Goal: Task Accomplishment & Management: Manage account settings

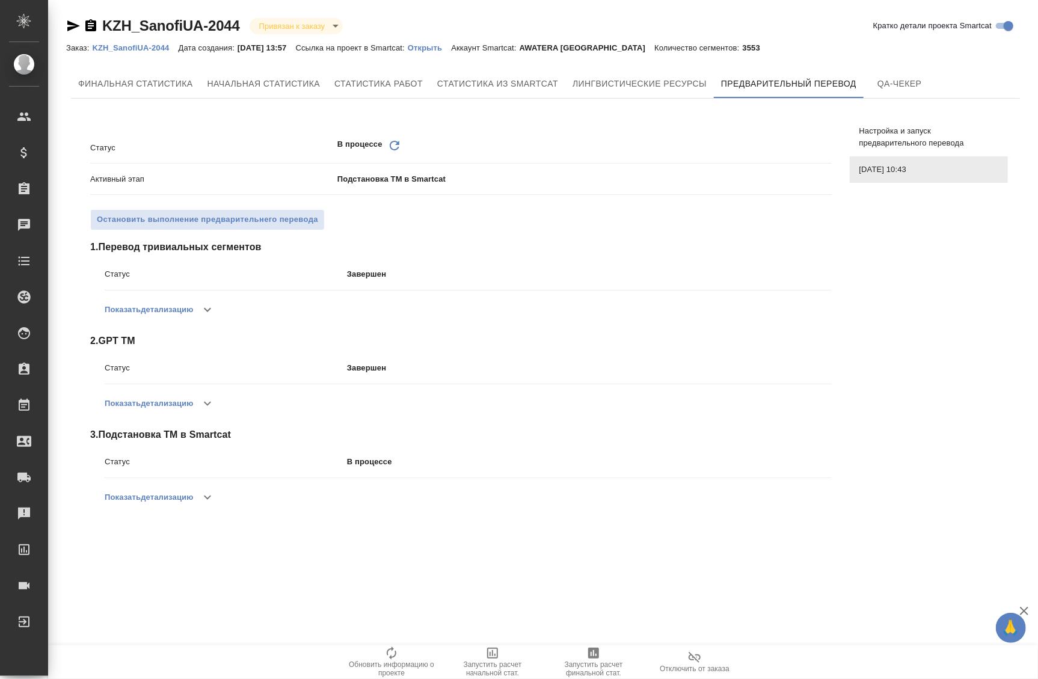
click at [399, 150] on icon "Обновить" at bounding box center [394, 145] width 14 height 14
click at [396, 145] on icon "Обновить" at bounding box center [394, 145] width 14 height 14
click at [450, 48] on p "Открыть" at bounding box center [429, 47] width 43 height 9
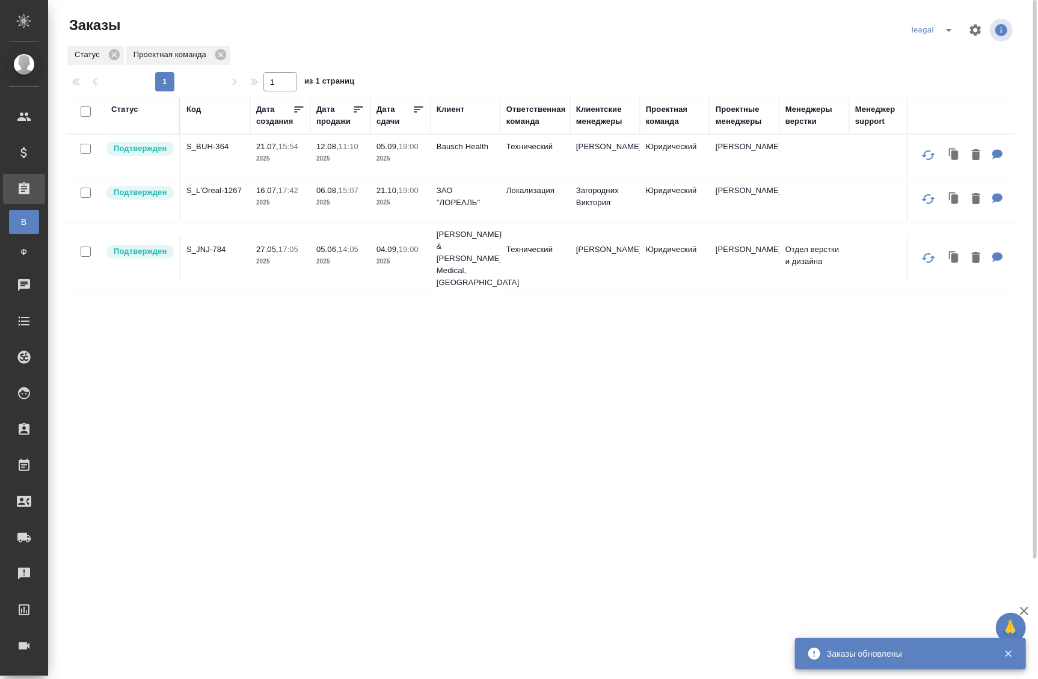
click at [89, 325] on div "Статус Код Дата создания Дата продажи Дата сдачи Клиент Ответственная команда К…" at bounding box center [540, 458] width 949 height 722
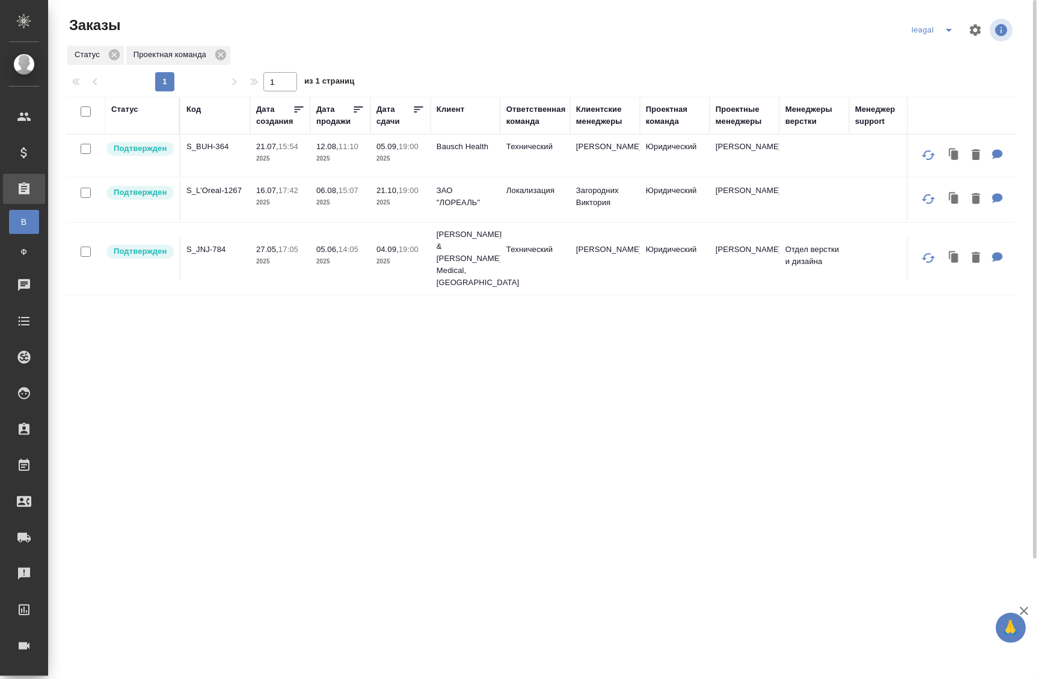
click at [105, 280] on div "Статус Код Дата создания Дата продажи Дата сдачи Клиент Ответственная команда К…" at bounding box center [540, 458] width 949 height 722
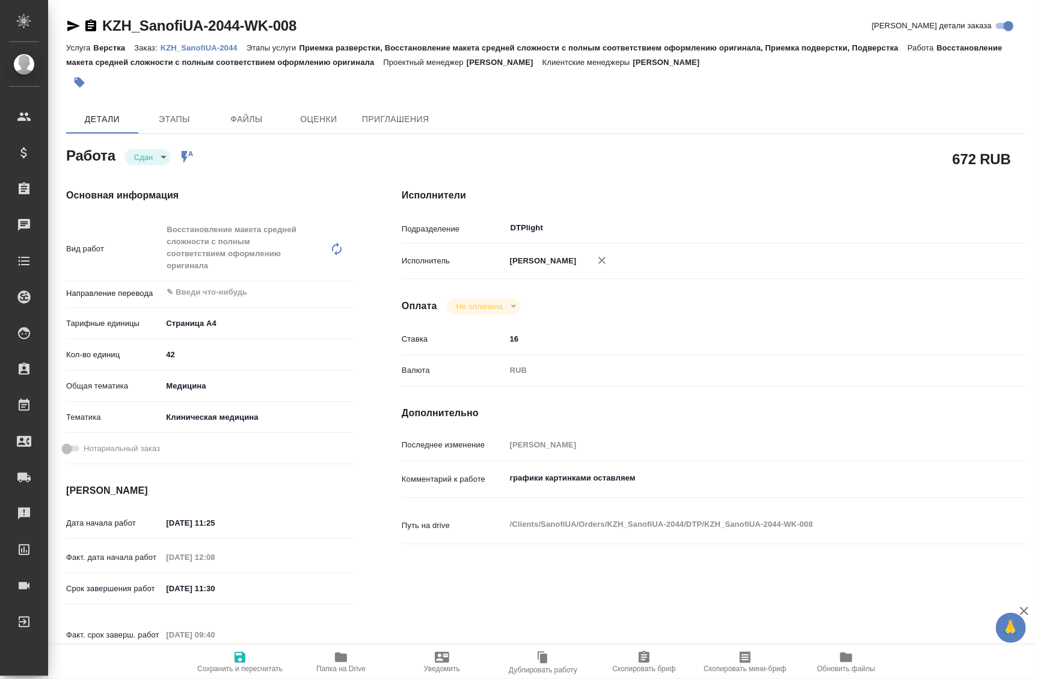
type textarea "x"
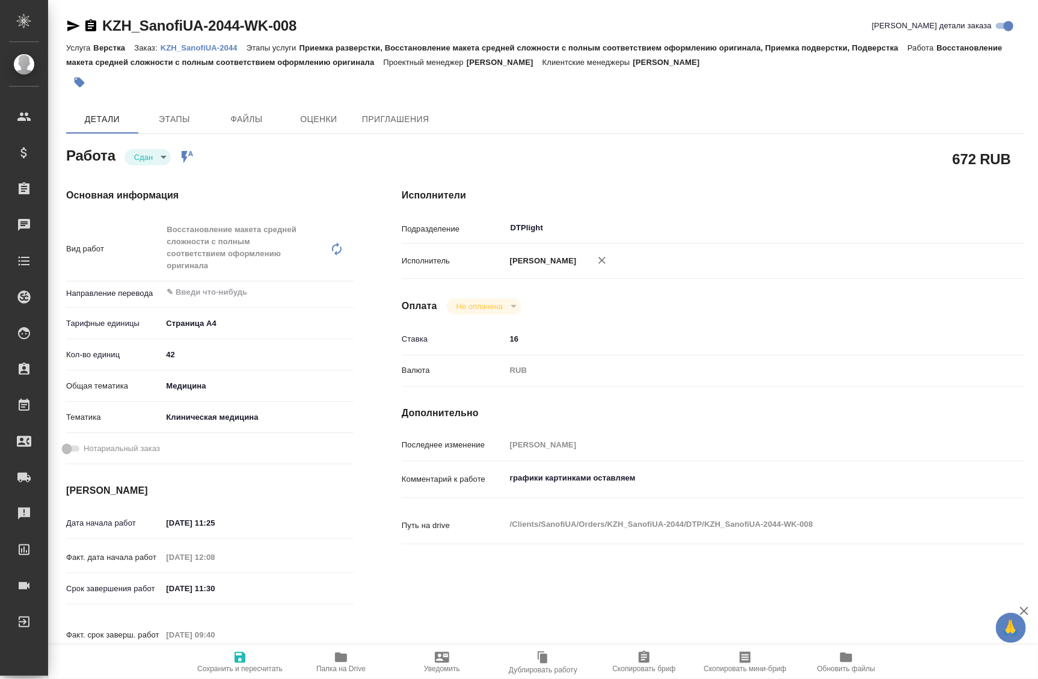
type textarea "x"
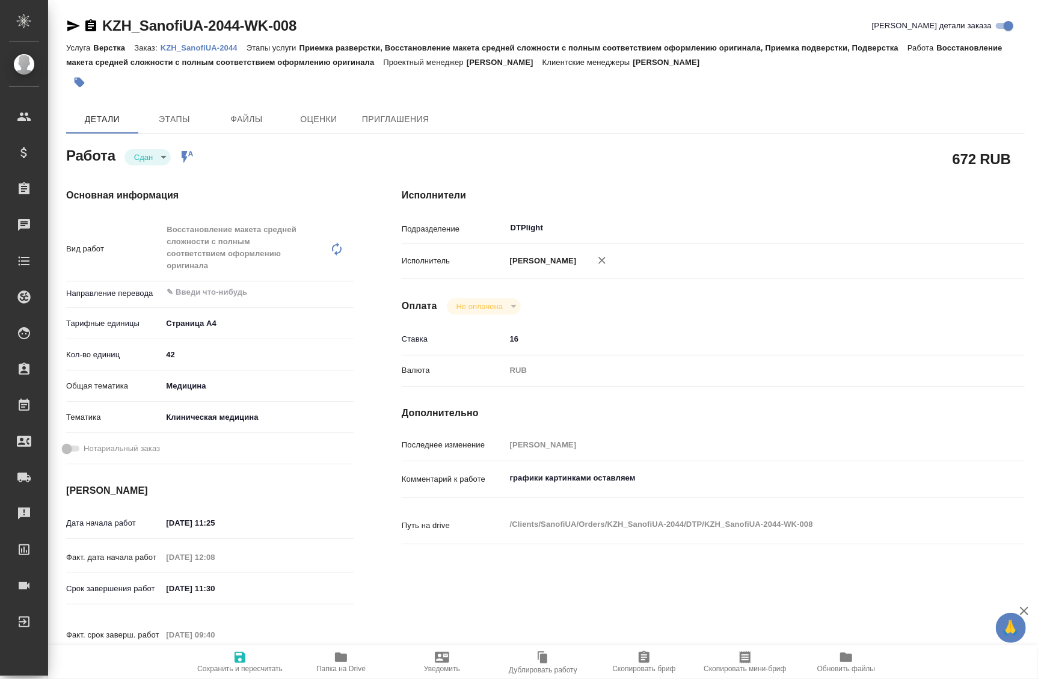
type textarea "x"
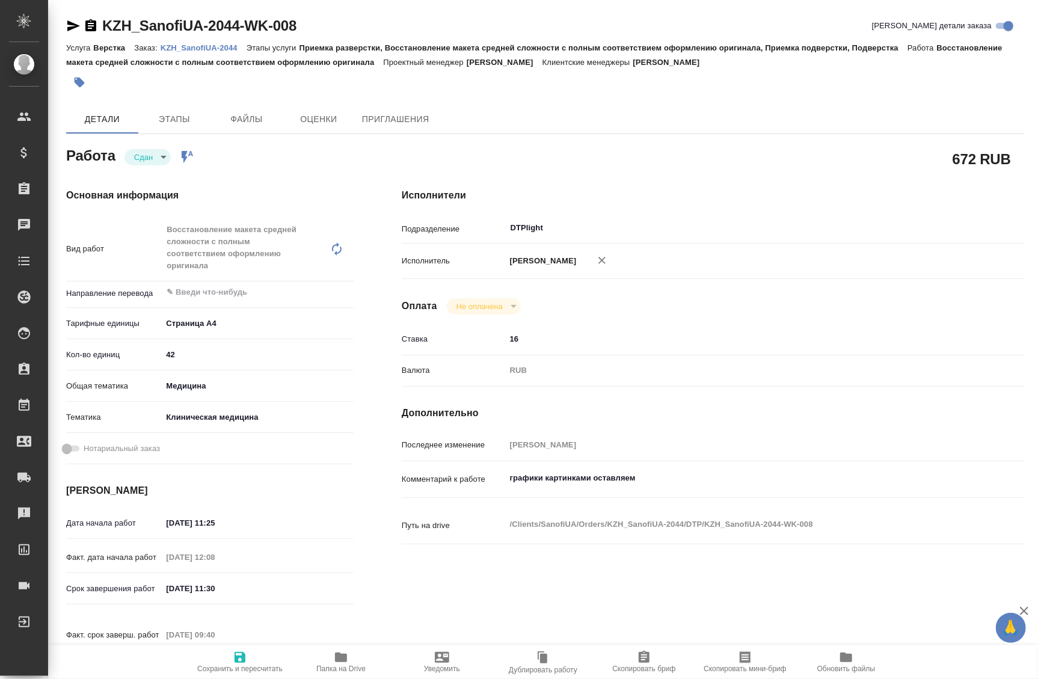
type textarea "x"
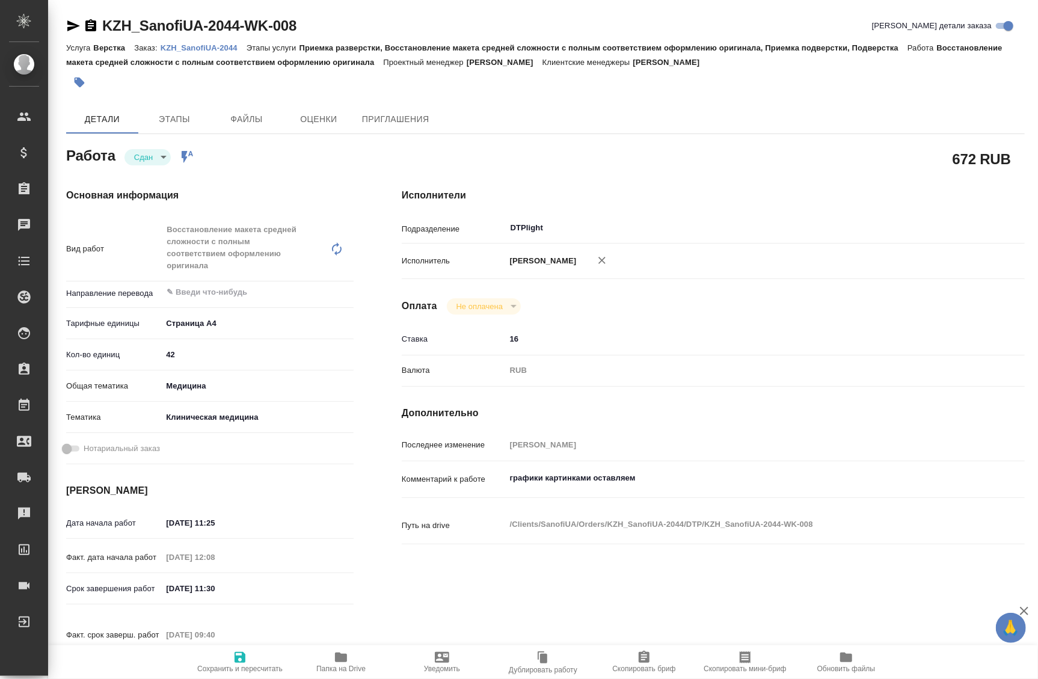
type textarea "x"
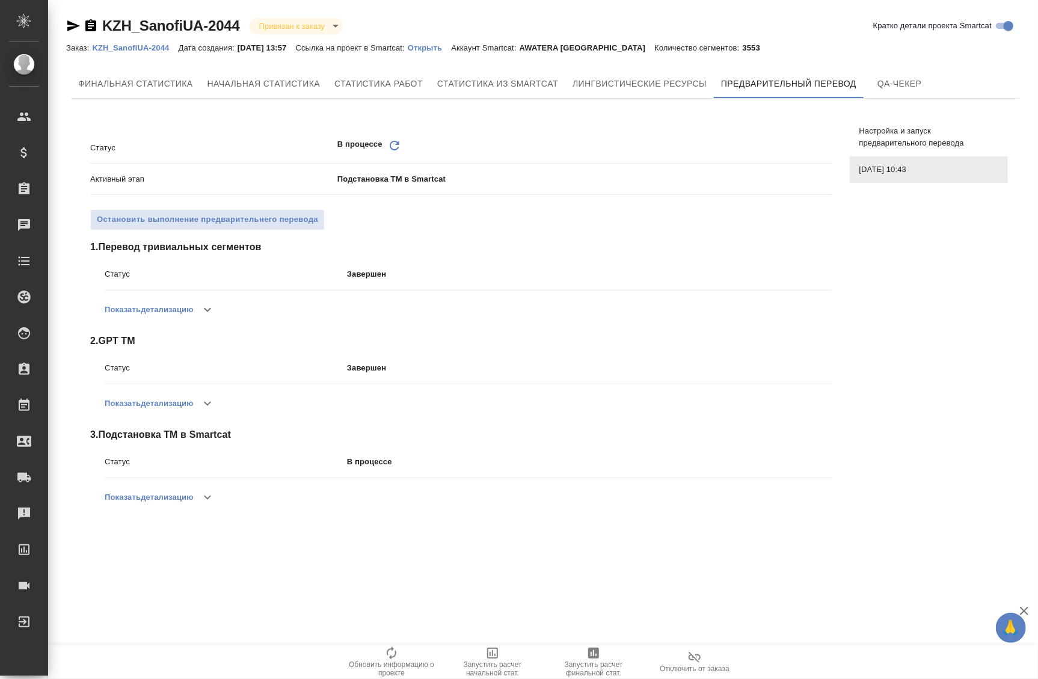
click at [397, 150] on icon "Обновить" at bounding box center [394, 145] width 14 height 14
click at [207, 503] on icon "button" at bounding box center [207, 497] width 14 height 14
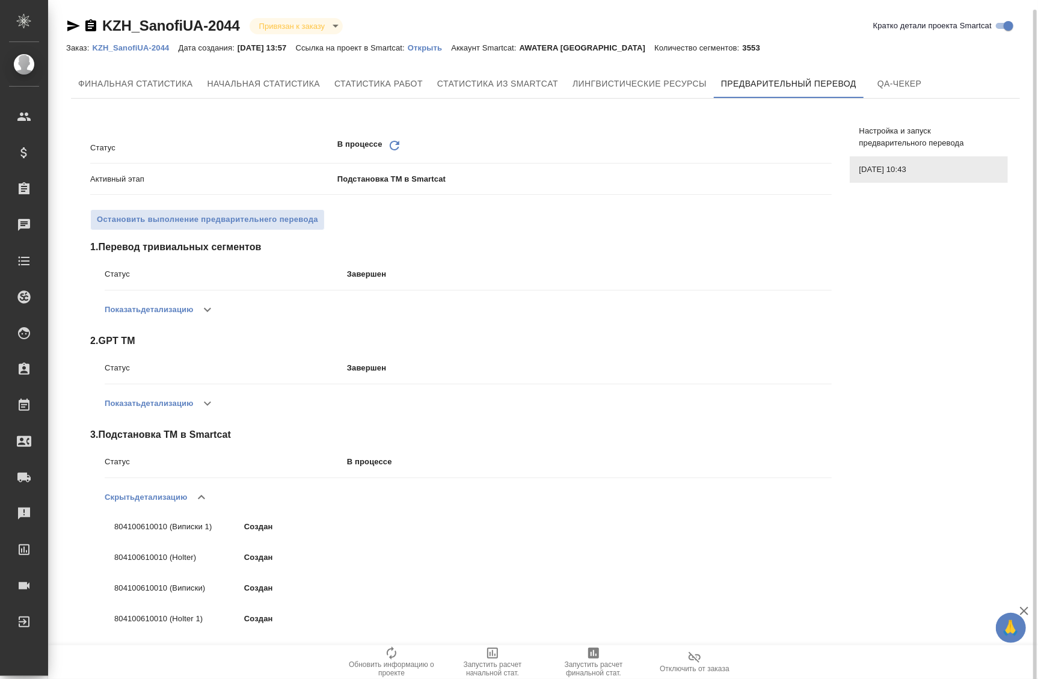
scroll to position [5, 0]
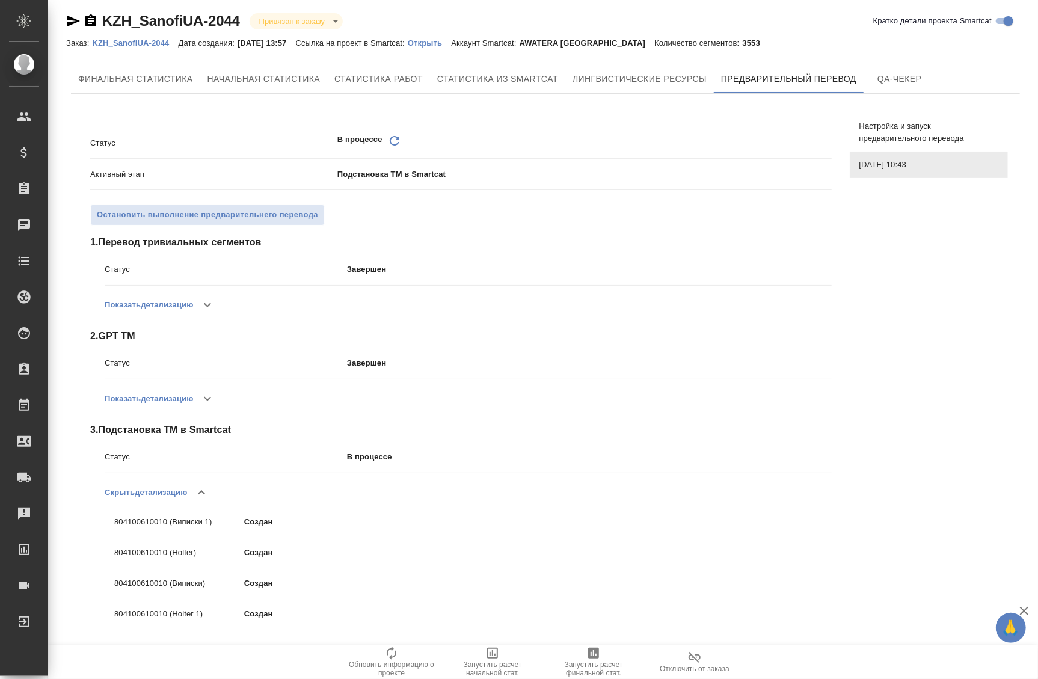
click at [387, 137] on icon "Обновить" at bounding box center [394, 141] width 14 height 14
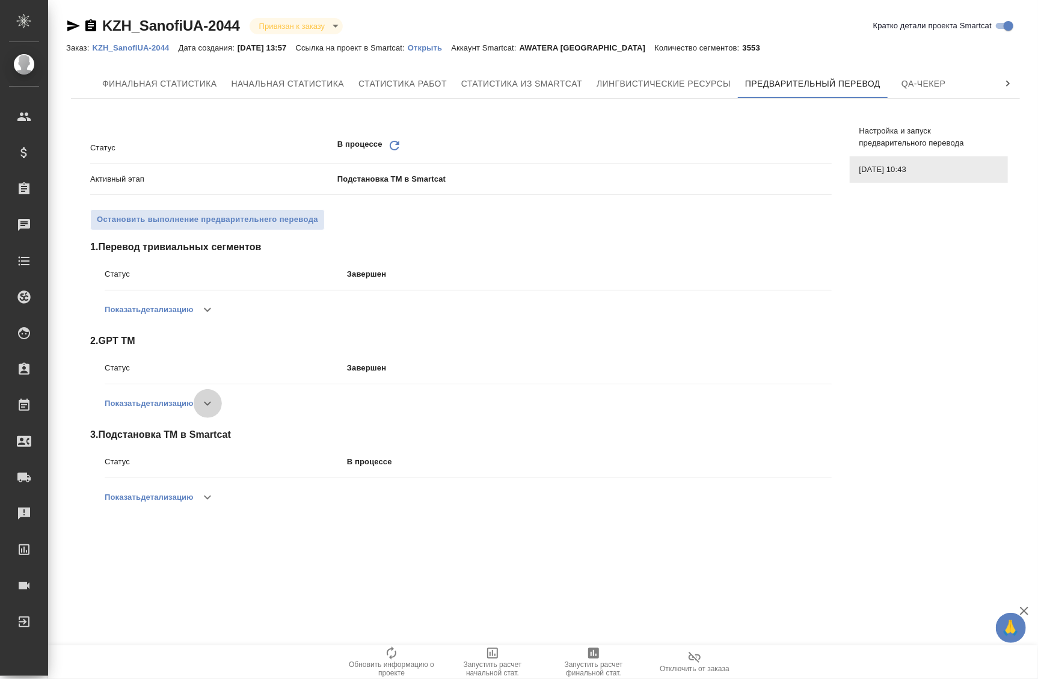
click at [208, 403] on icon "button" at bounding box center [207, 403] width 7 height 4
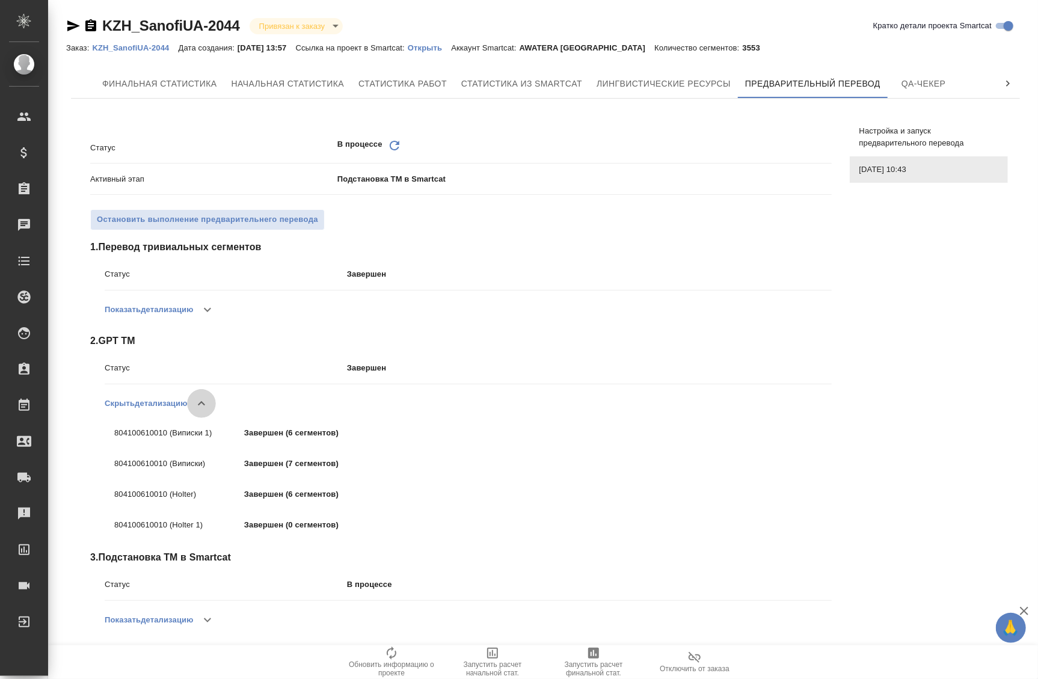
click at [208, 403] on icon "button" at bounding box center [201, 403] width 14 height 14
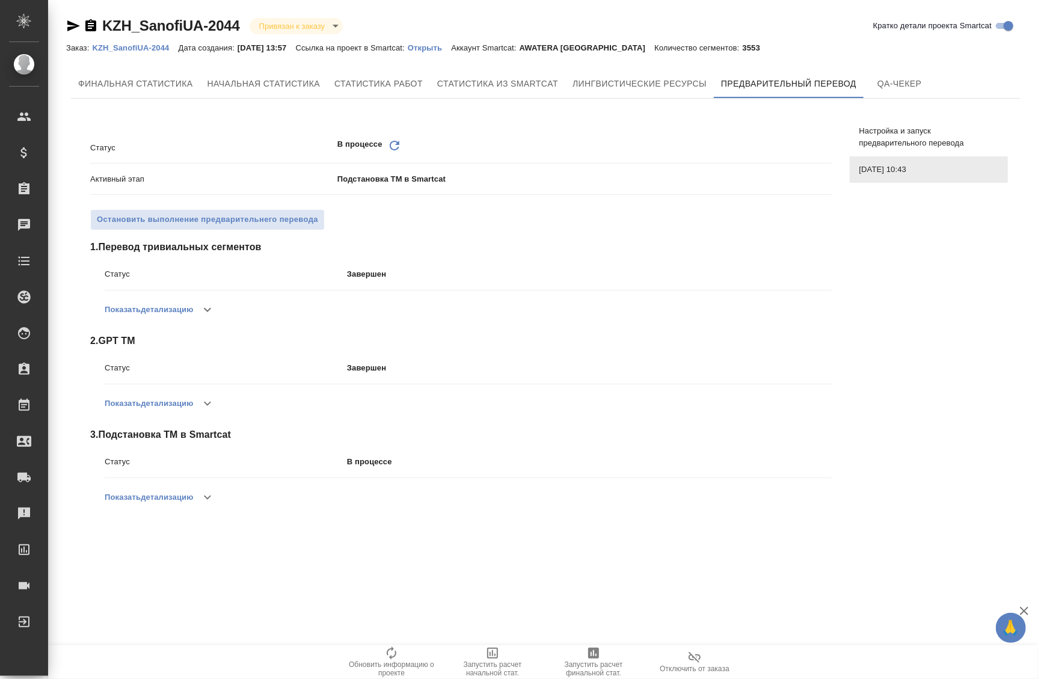
click at [397, 144] on icon at bounding box center [395, 146] width 10 height 10
click at [387, 140] on icon "Обновить" at bounding box center [394, 145] width 14 height 14
click at [206, 502] on icon "button" at bounding box center [207, 497] width 14 height 14
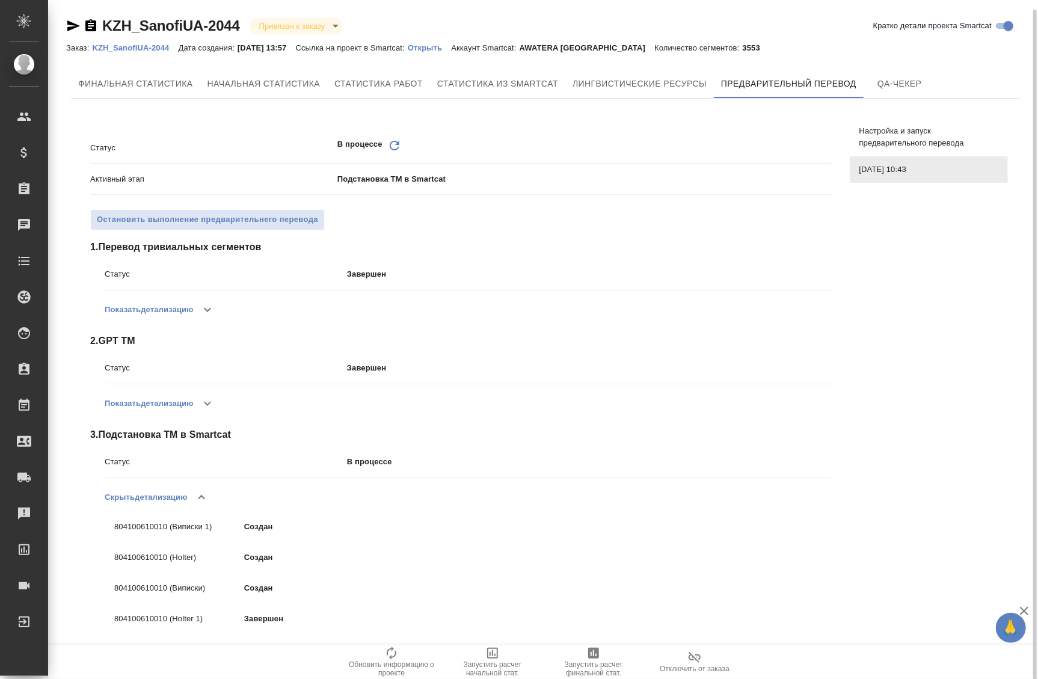
scroll to position [5, 0]
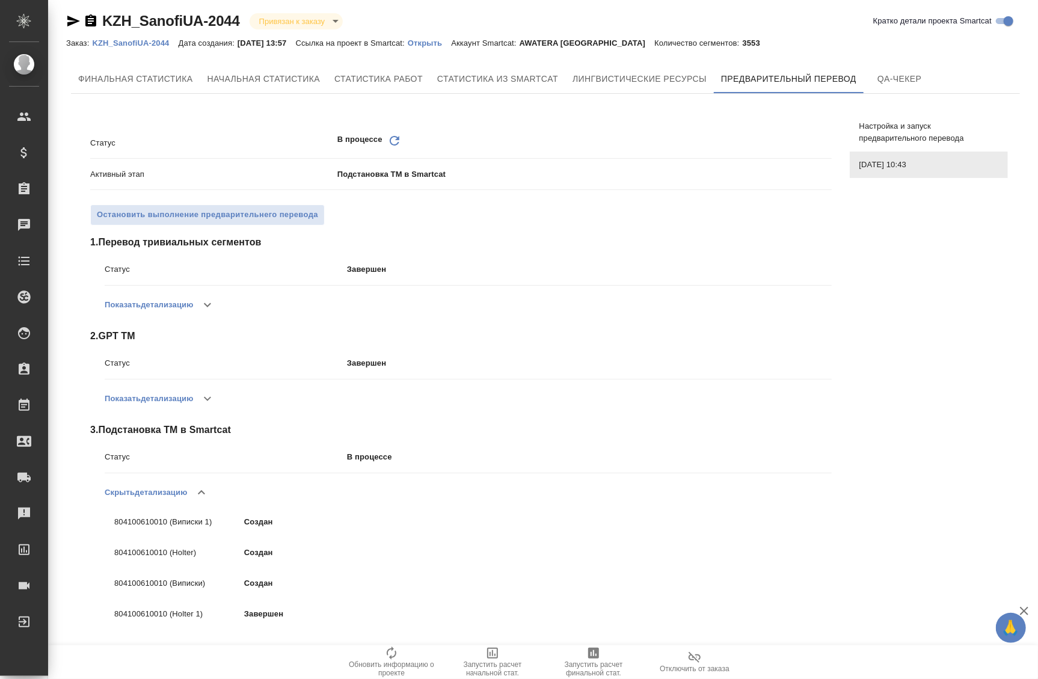
click at [393, 140] on icon "Обновить" at bounding box center [394, 141] width 14 height 14
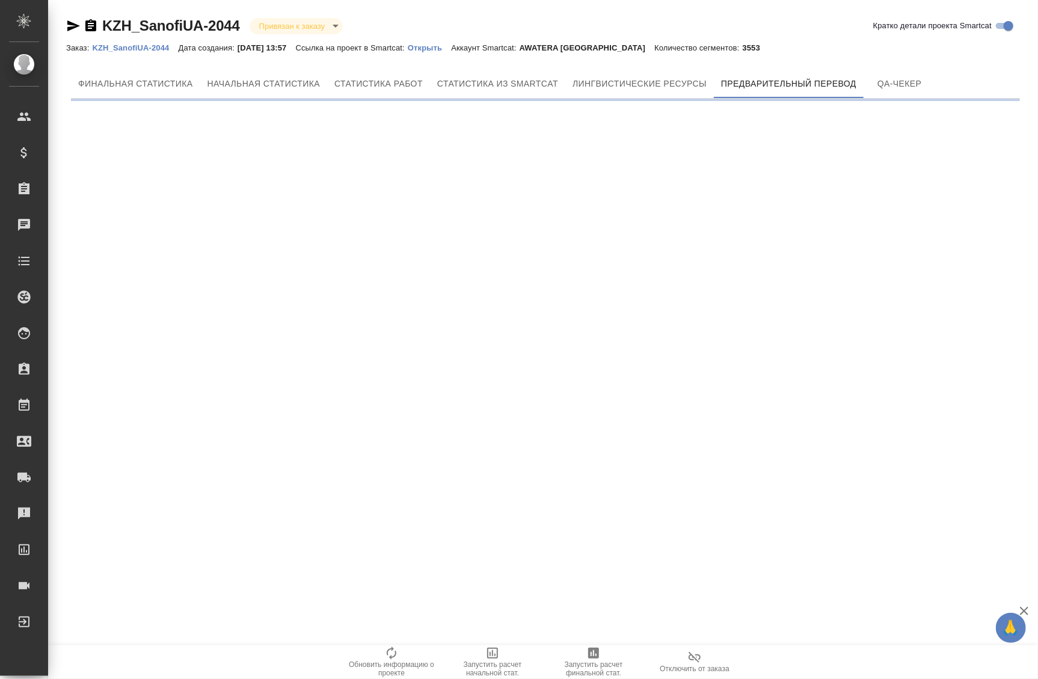
scroll to position [0, 0]
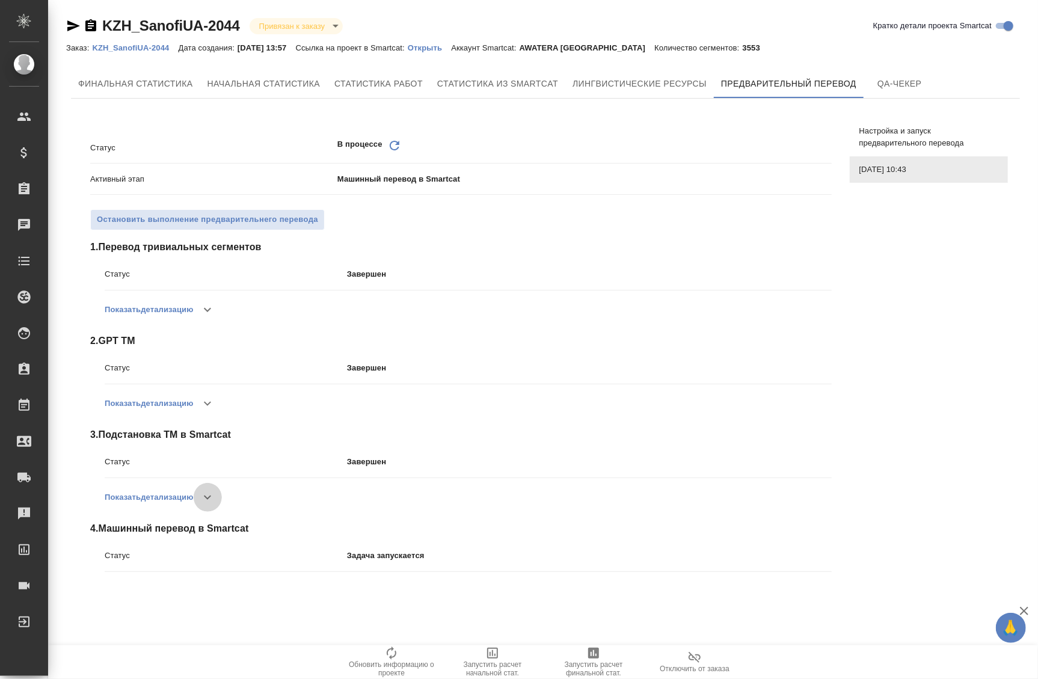
click at [215, 502] on icon "button" at bounding box center [207, 497] width 14 height 14
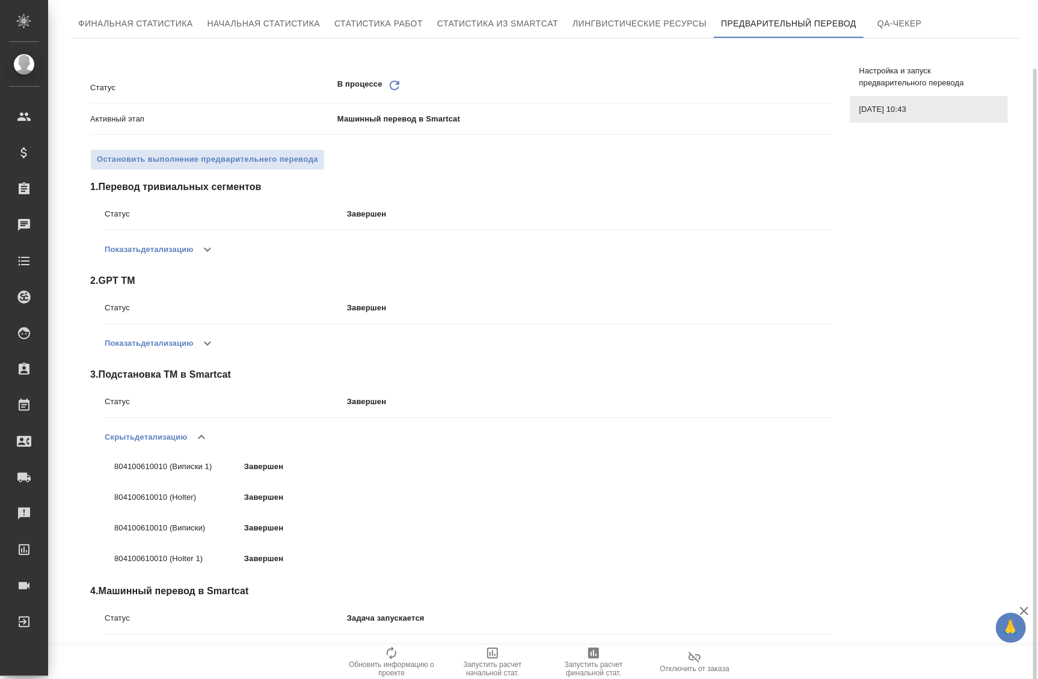
scroll to position [70, 0]
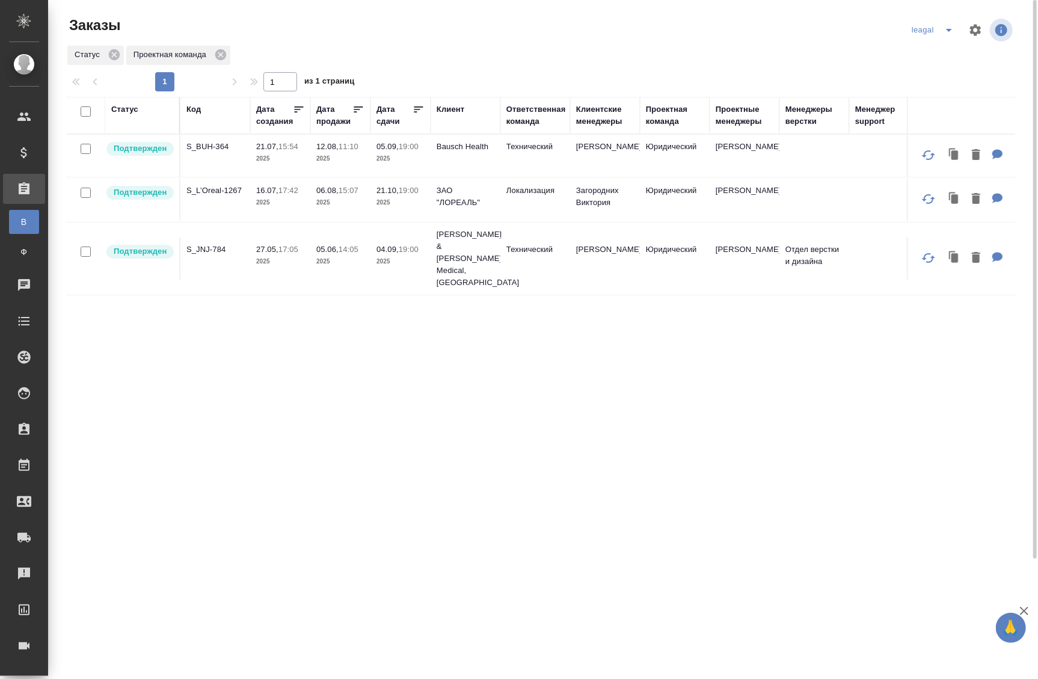
click at [109, 590] on div "Статус Код Дата создания Дата продажи Дата сдачи Клиент Ответственная команда К…" at bounding box center [540, 458] width 949 height 722
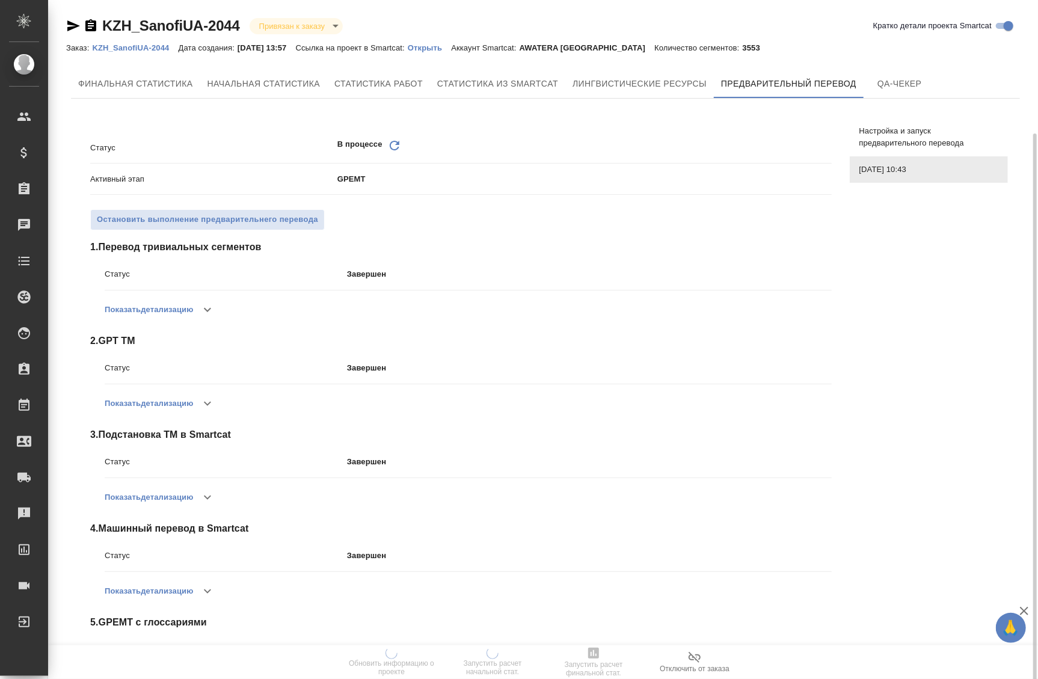
scroll to position [70, 0]
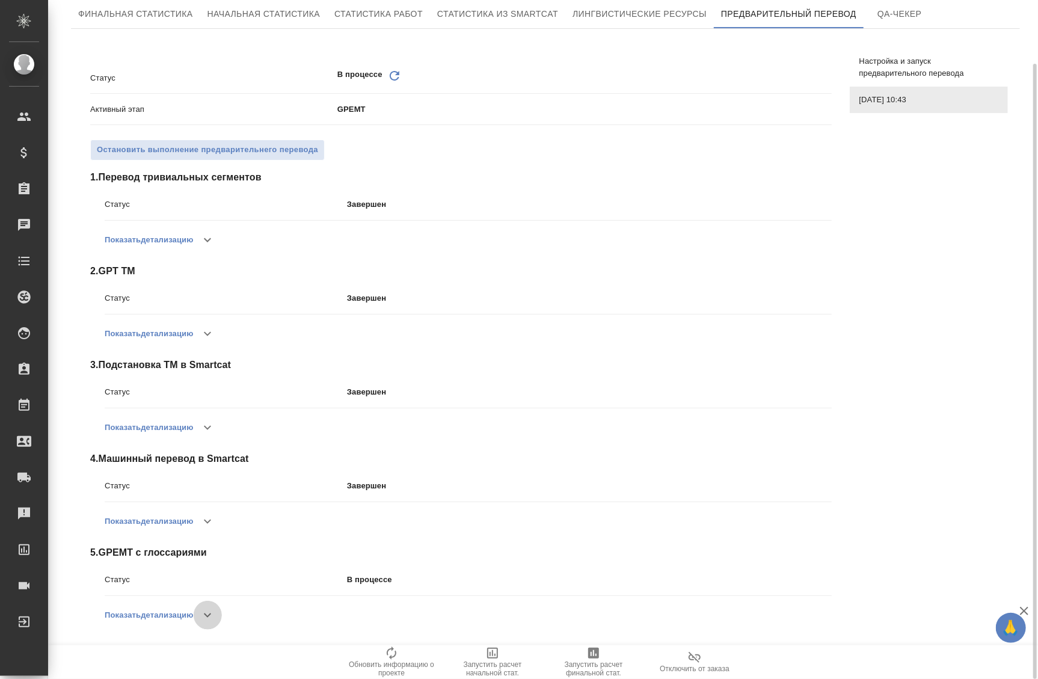
click at [216, 601] on button "button" at bounding box center [207, 615] width 29 height 29
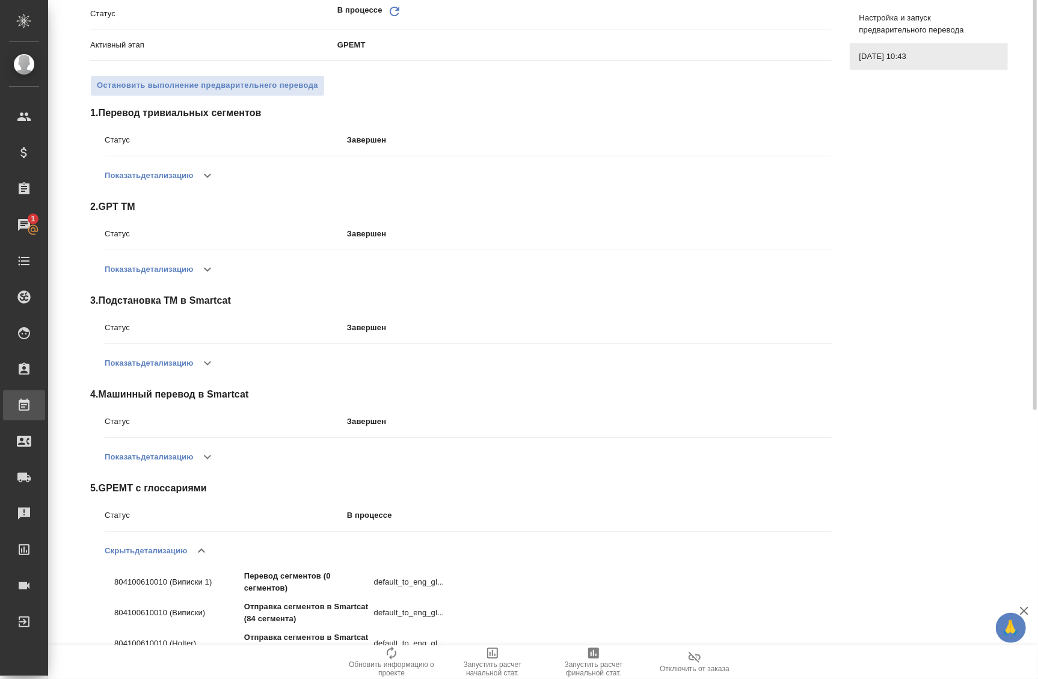
scroll to position [0, 0]
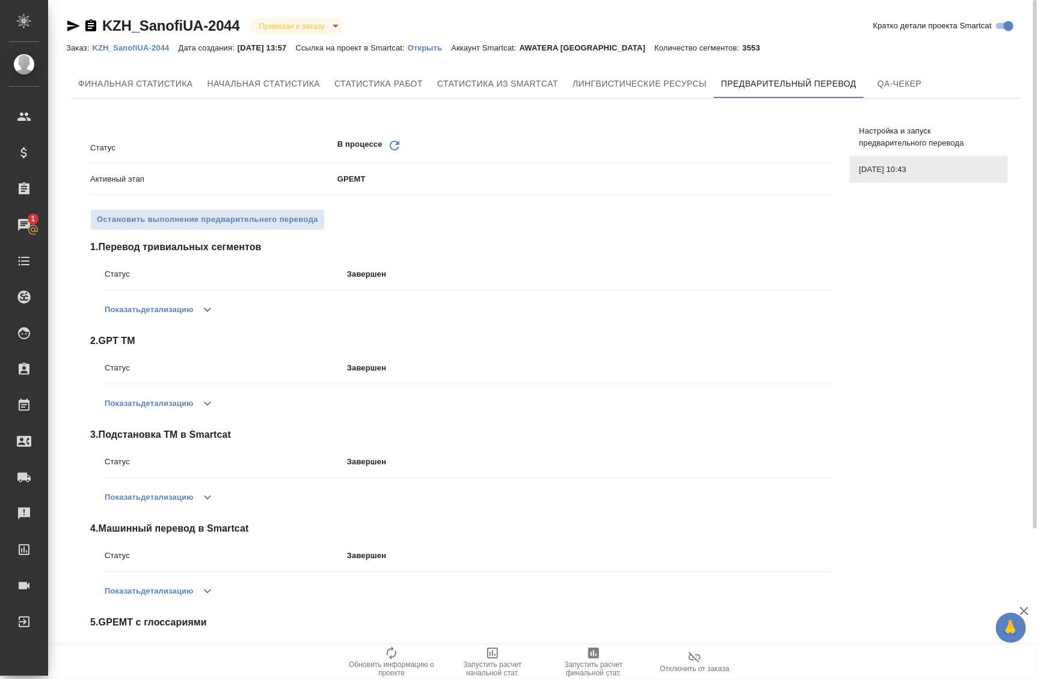
click at [395, 144] on icon at bounding box center [395, 146] width 10 height 10
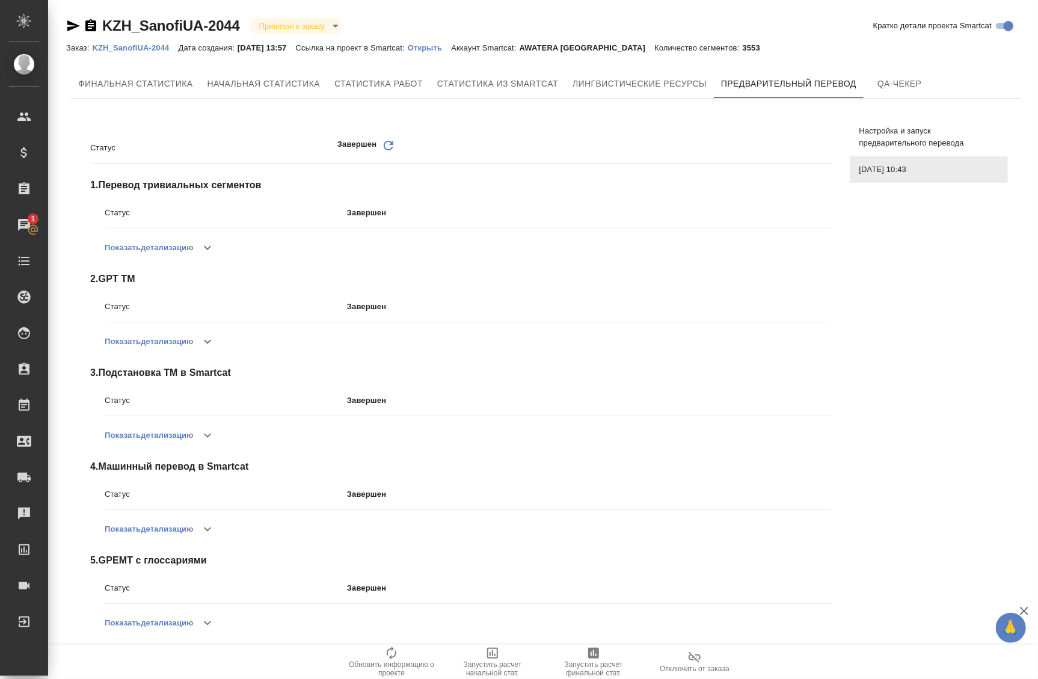
scroll to position [8, 0]
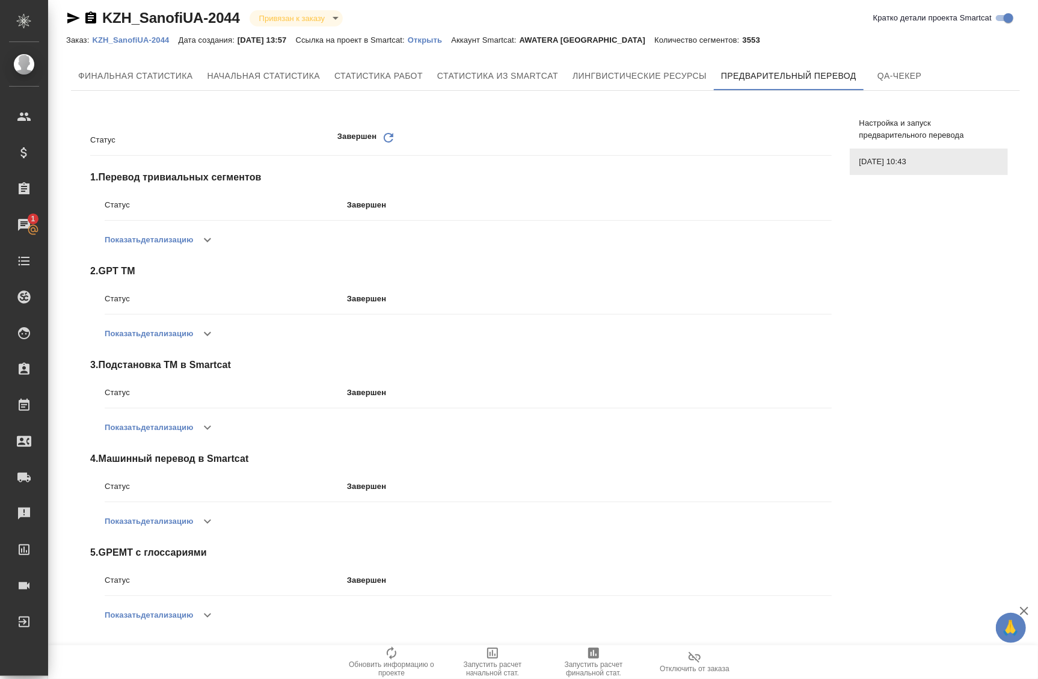
click at [208, 621] on icon "button" at bounding box center [207, 615] width 14 height 14
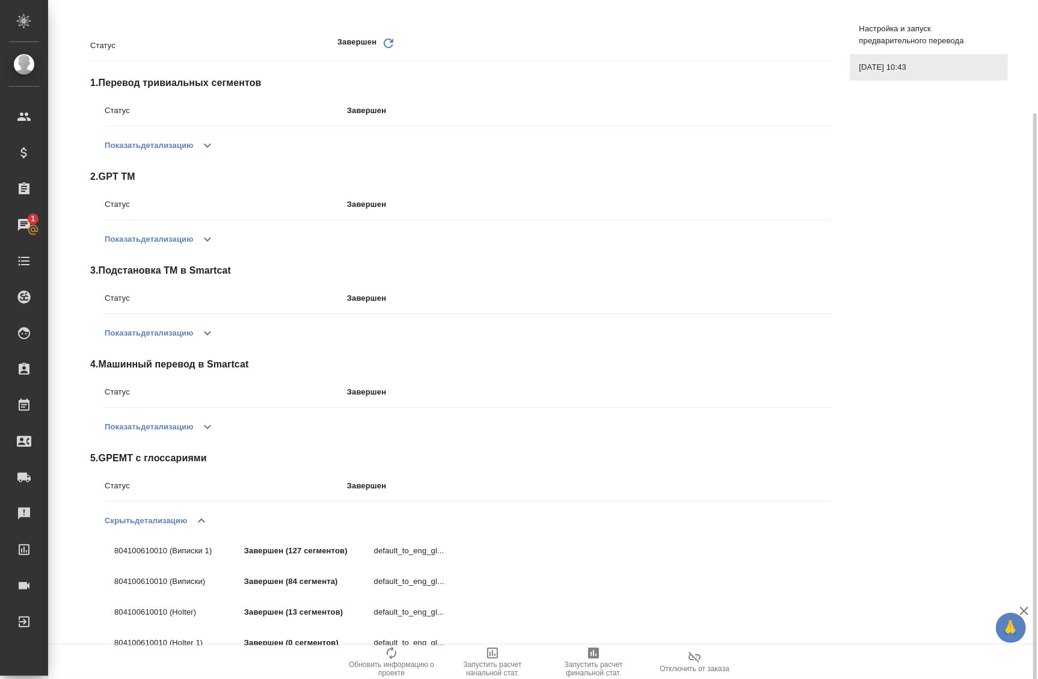
scroll to position [0, 0]
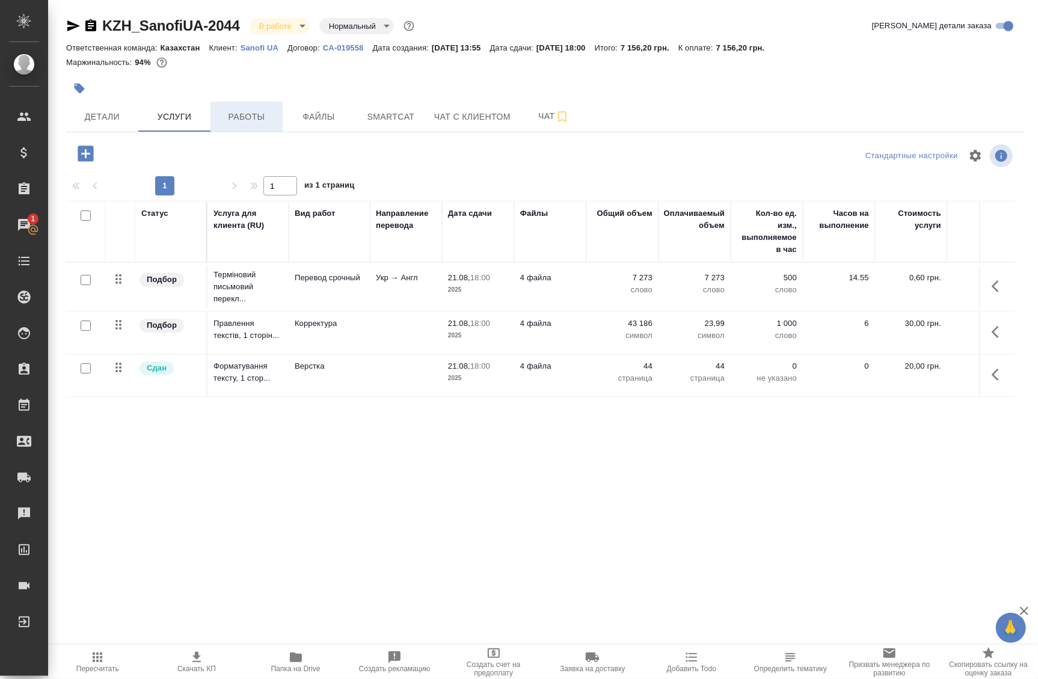
click at [245, 117] on span "Работы" at bounding box center [247, 116] width 58 height 15
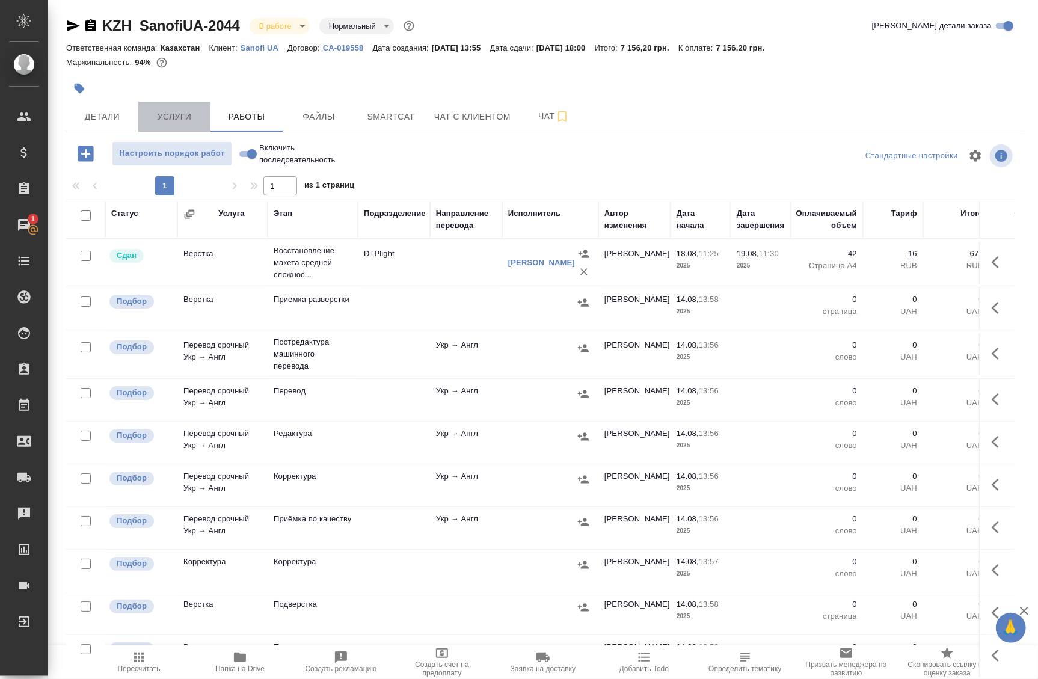
click at [173, 113] on span "Услуги" at bounding box center [175, 116] width 58 height 15
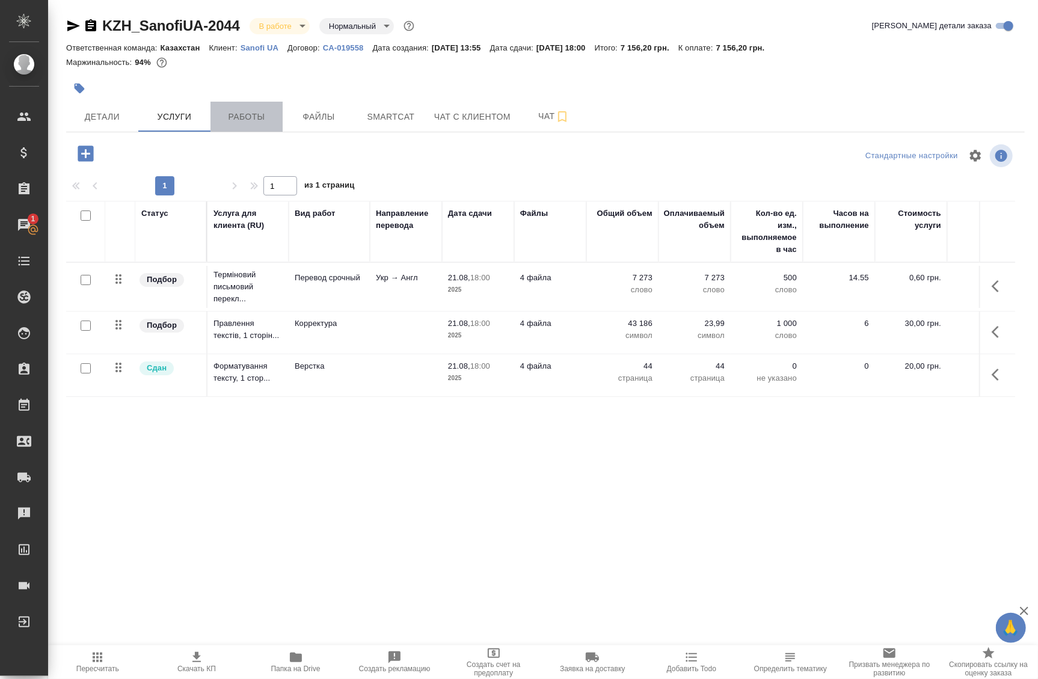
click at [244, 120] on span "Работы" at bounding box center [247, 116] width 58 height 15
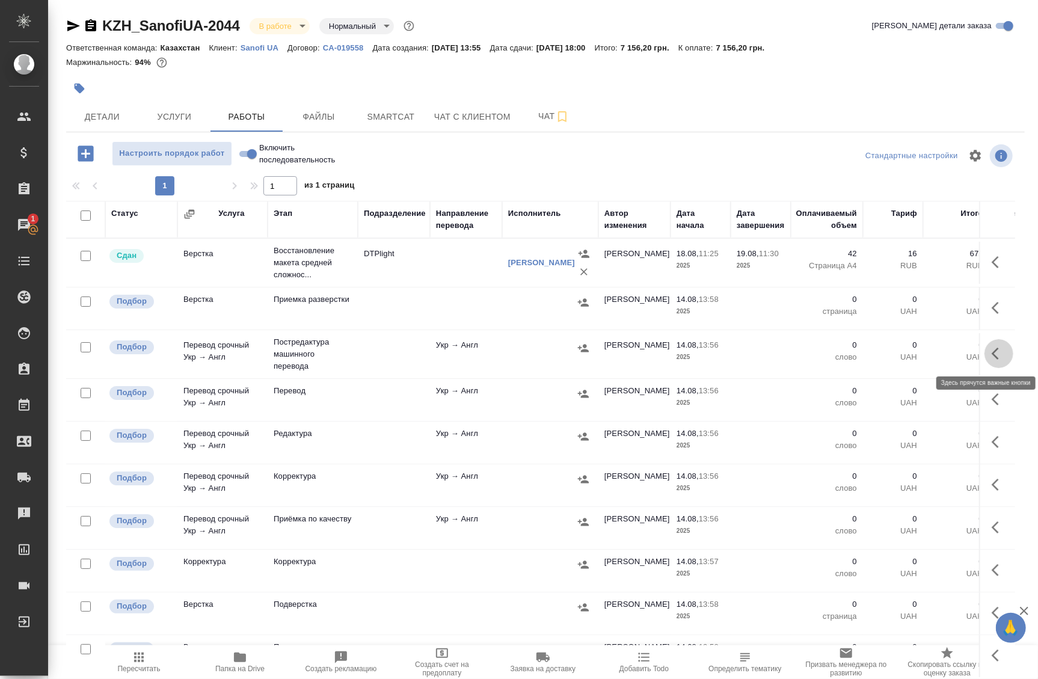
click at [992, 346] on icon "button" at bounding box center [999, 353] width 14 height 14
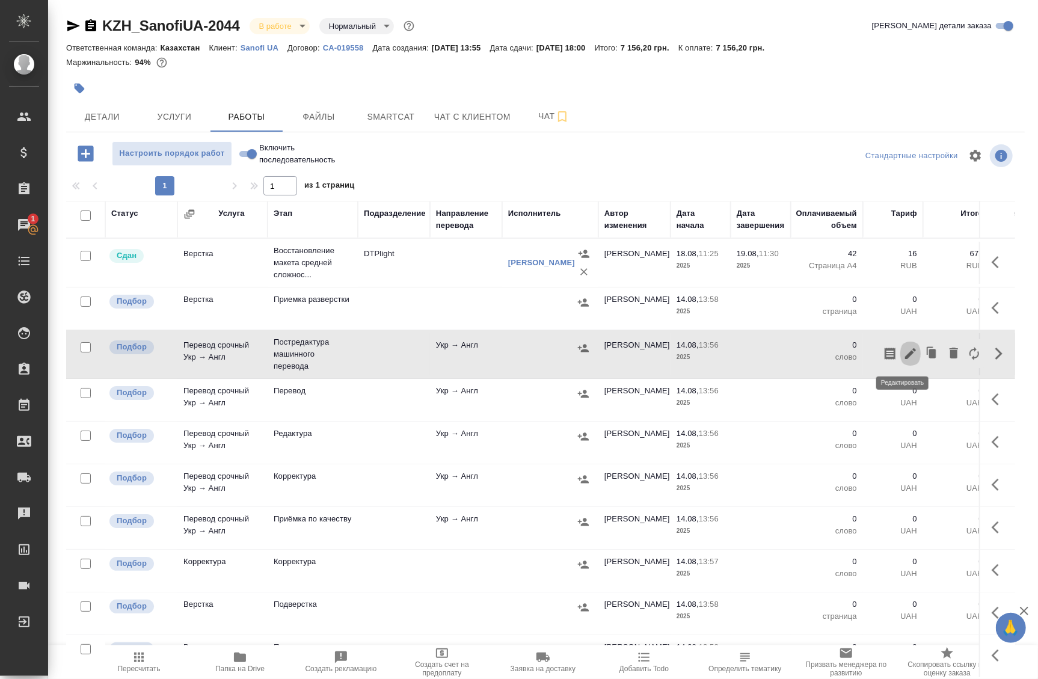
click at [900, 363] on button "button" at bounding box center [910, 353] width 20 height 29
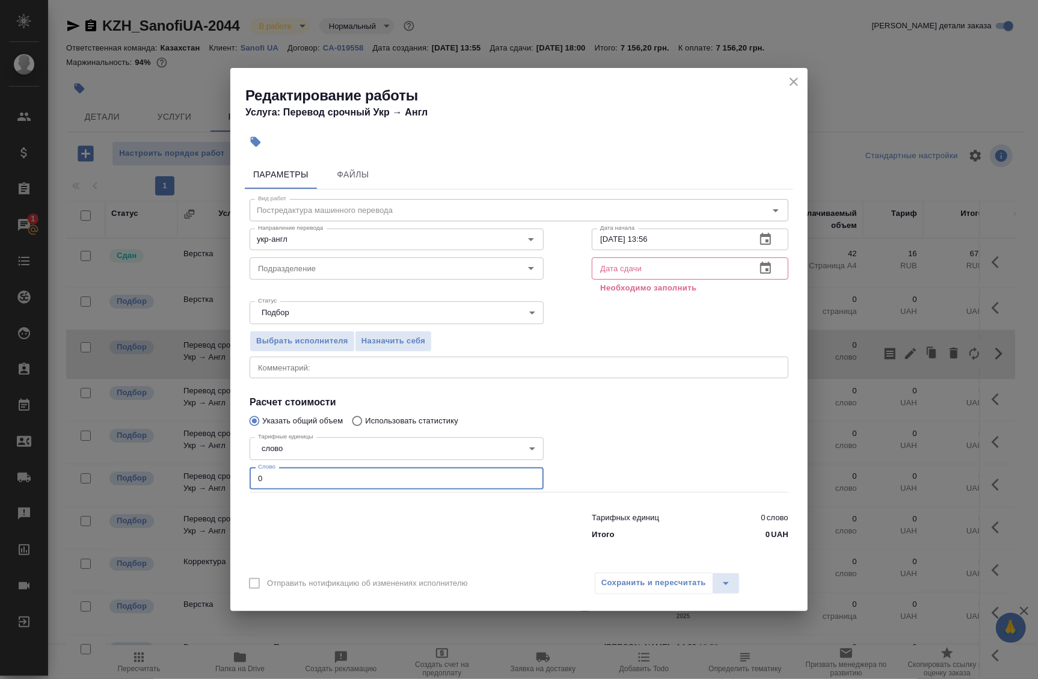
click at [363, 469] on input "0" at bounding box center [397, 478] width 294 height 22
paste input "3298.8"
type input "3298.8"
click at [262, 358] on div "x Комментарий:" at bounding box center [519, 368] width 539 height 22
click at [778, 563] on div "Параметры Файлы Вид работ Постредактура машинного перевода Вид работ Направлени…" at bounding box center [518, 359] width 577 height 409
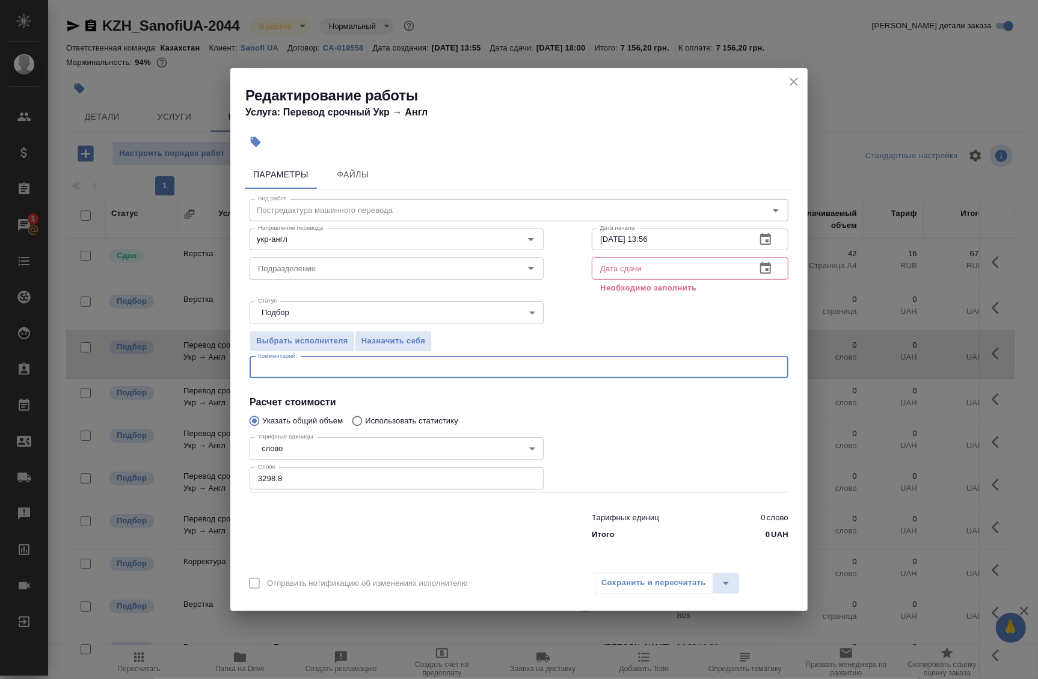
click at [464, 367] on textarea at bounding box center [519, 367] width 522 height 9
paste textarea "общий комментарий для заказов SanofiUA CCDS - Перечень основных данных заявител…"
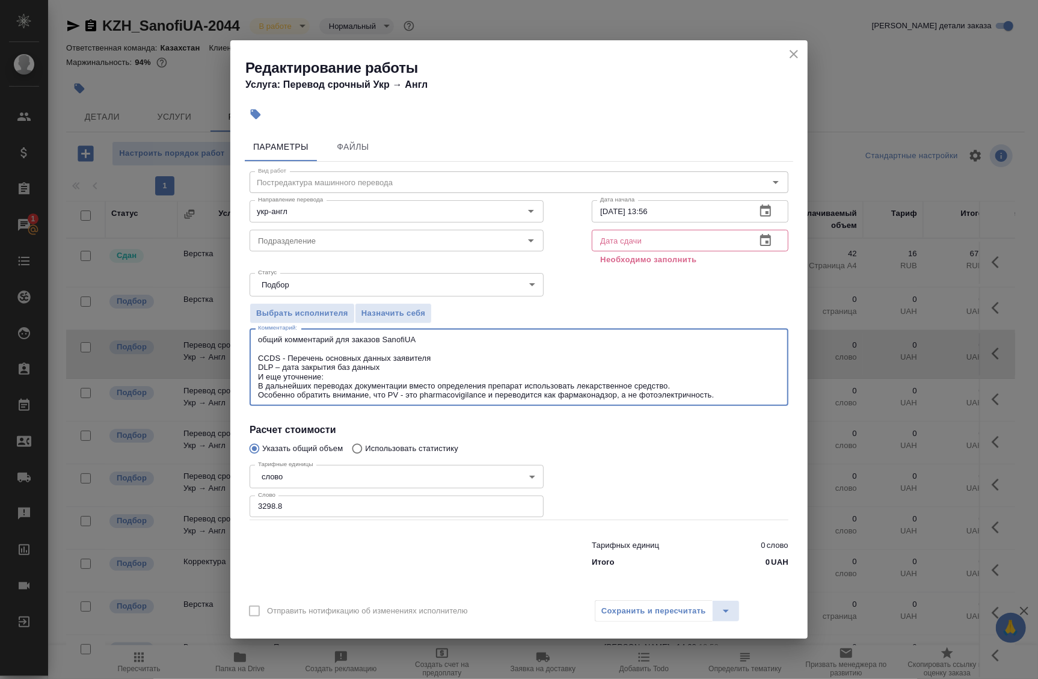
type textarea "общий комментарий для заказов SanofiUA CCDS - Перечень основных данных заявител…"
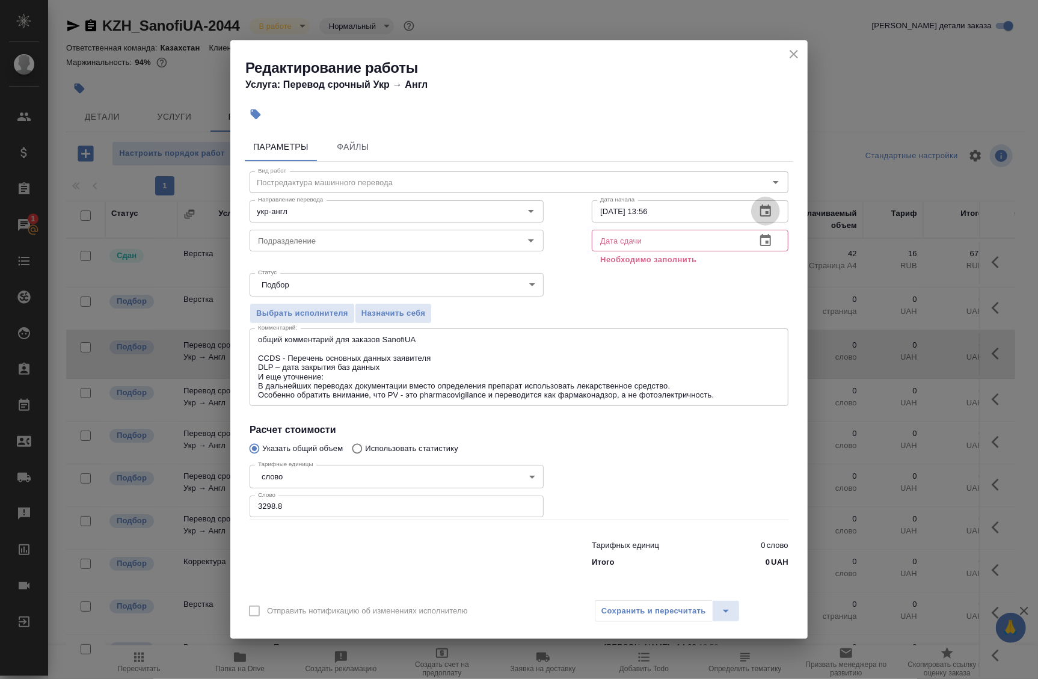
click at [765, 204] on icon "button" at bounding box center [765, 211] width 14 height 14
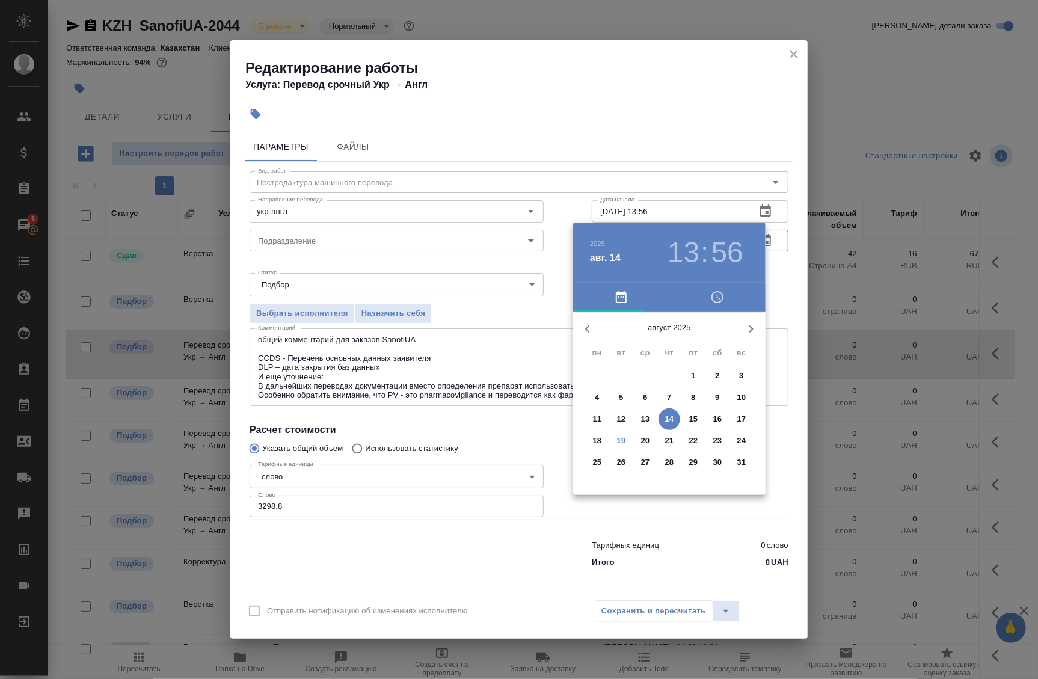
click at [619, 439] on p "19" at bounding box center [621, 441] width 9 height 12
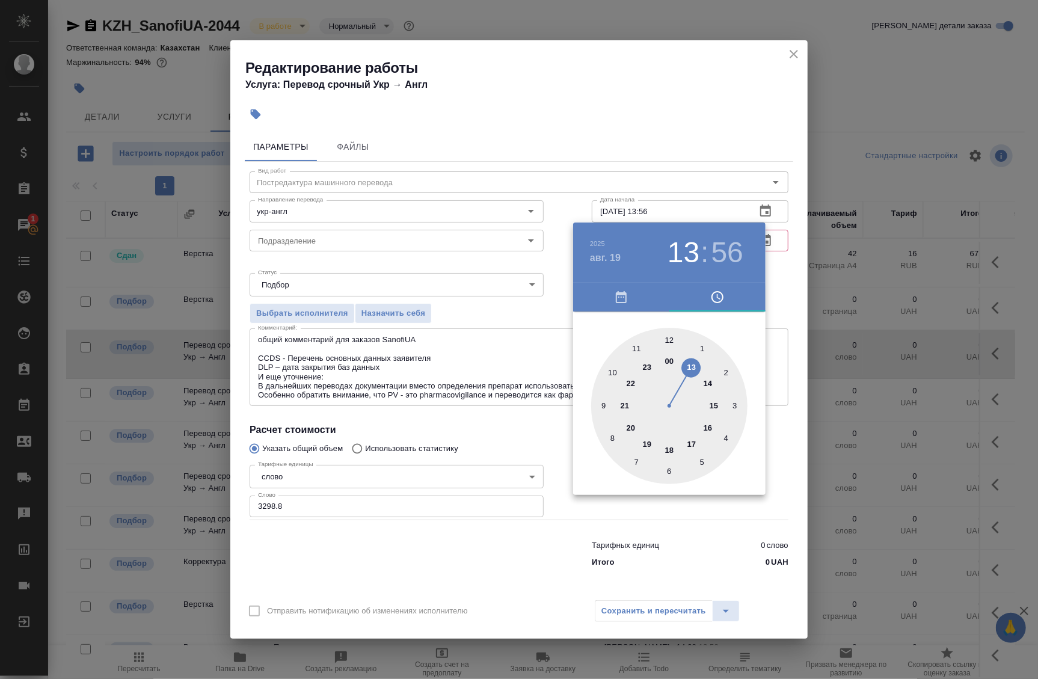
click at [667, 361] on div at bounding box center [669, 406] width 156 height 156
click at [669, 340] on div at bounding box center [669, 406] width 156 height 156
click at [668, 245] on h3 "00" at bounding box center [684, 253] width 32 height 34
click at [692, 366] on div at bounding box center [669, 406] width 156 height 156
type input "[DATE] 13:00"
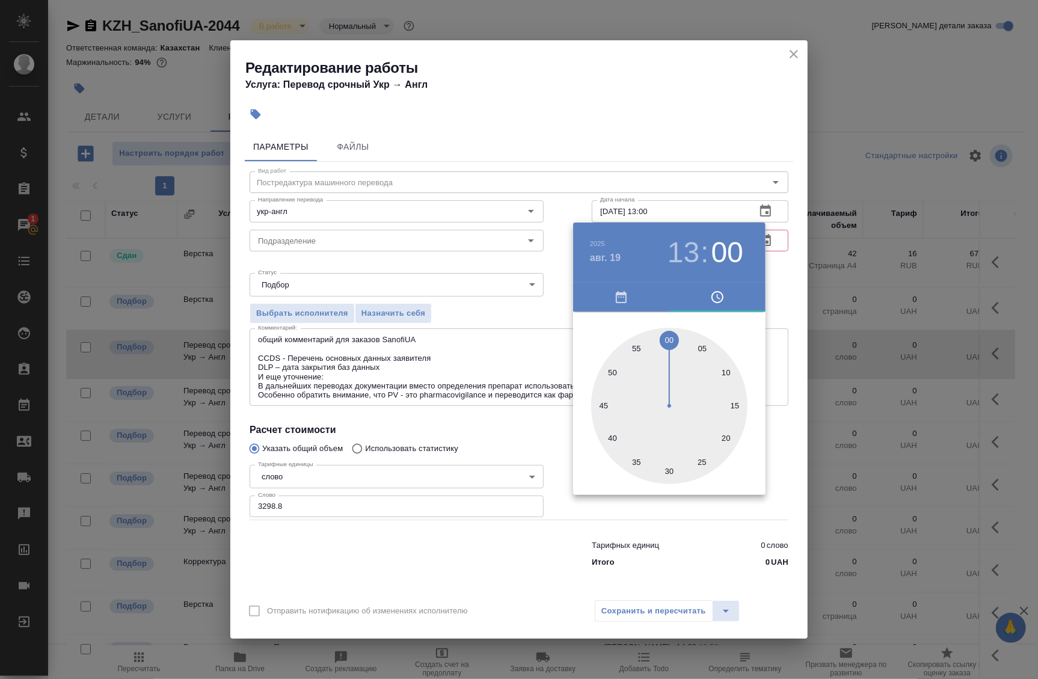
click at [784, 271] on div at bounding box center [519, 339] width 1038 height 679
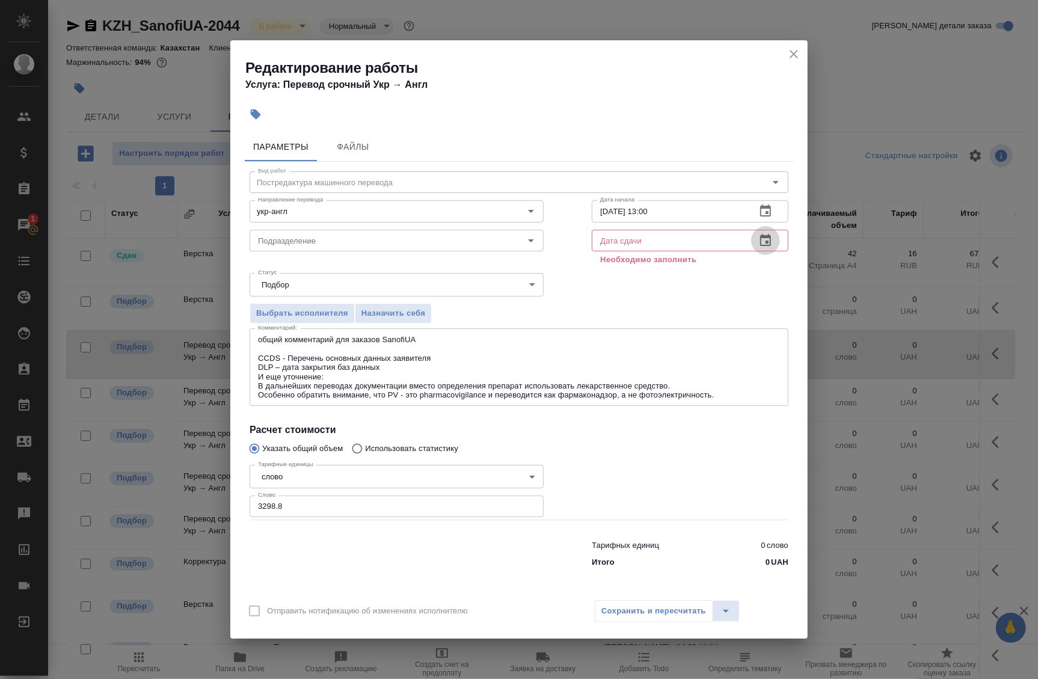
click at [769, 248] on button "button" at bounding box center [765, 240] width 29 height 29
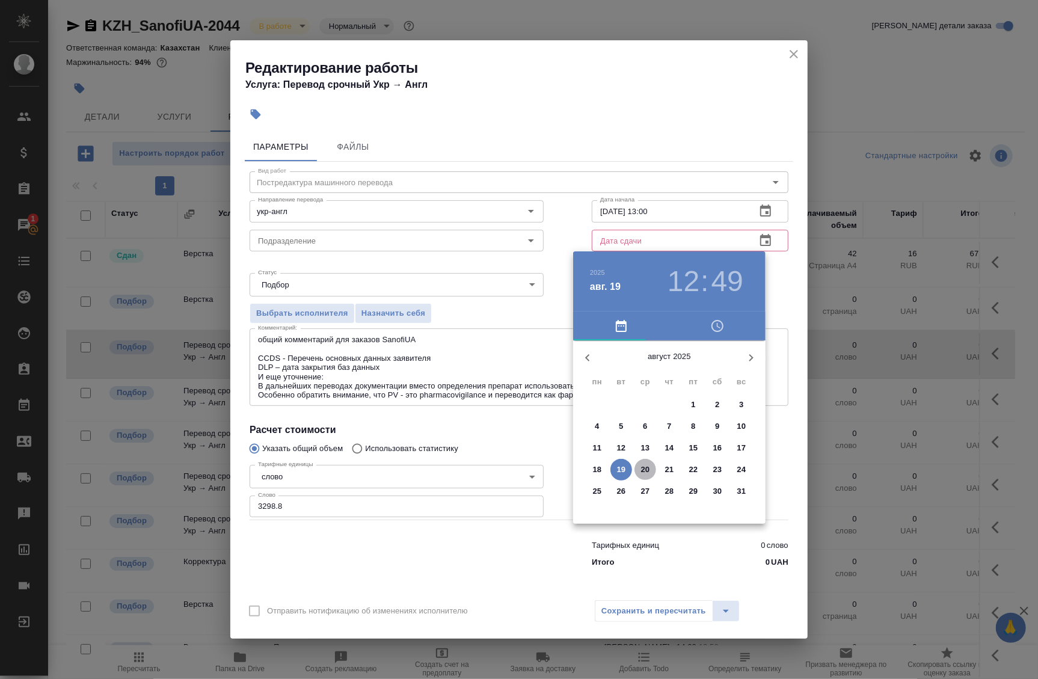
click at [652, 471] on span "20" at bounding box center [646, 470] width 22 height 12
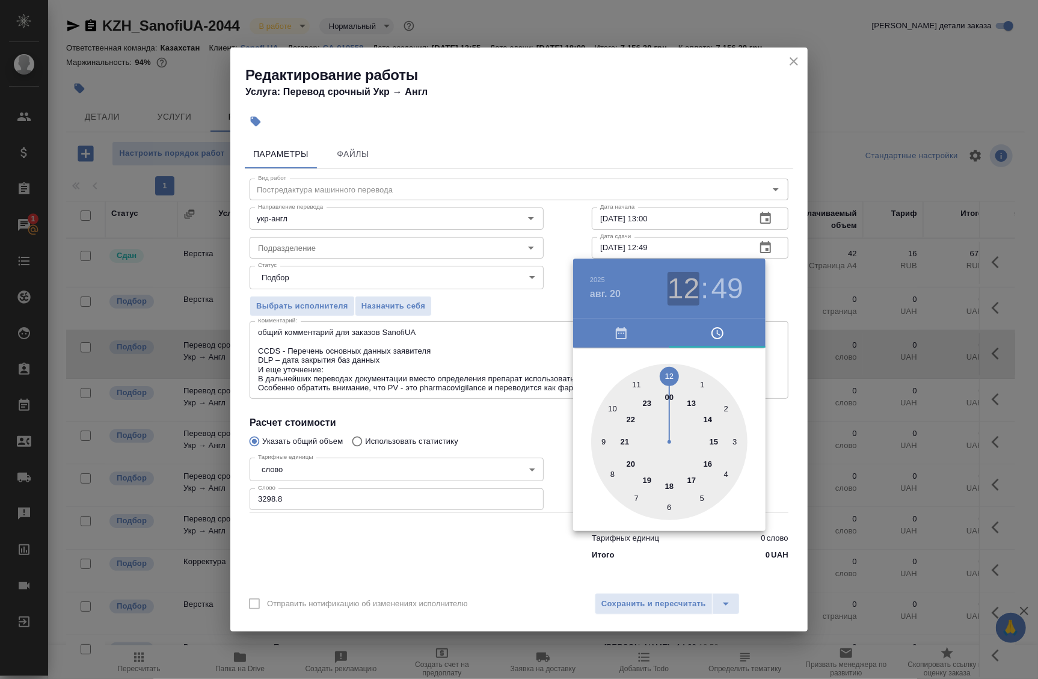
click at [684, 296] on h3 "12" at bounding box center [684, 289] width 32 height 34
click at [613, 297] on h4 "авг. 20" at bounding box center [605, 294] width 31 height 14
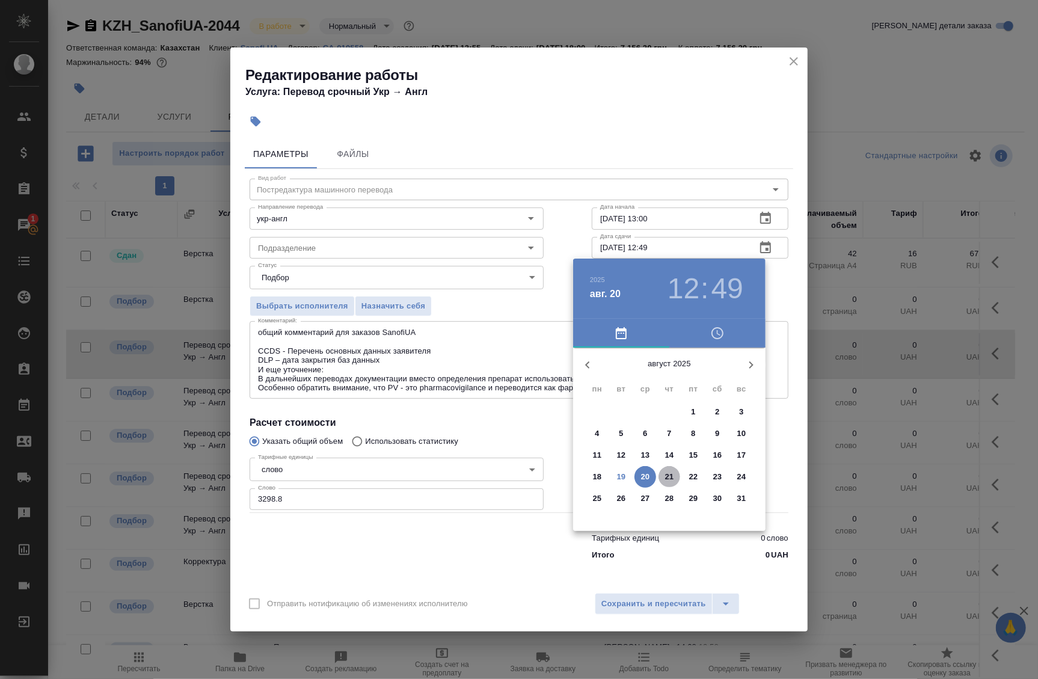
click at [668, 475] on p "21" at bounding box center [669, 477] width 9 height 12
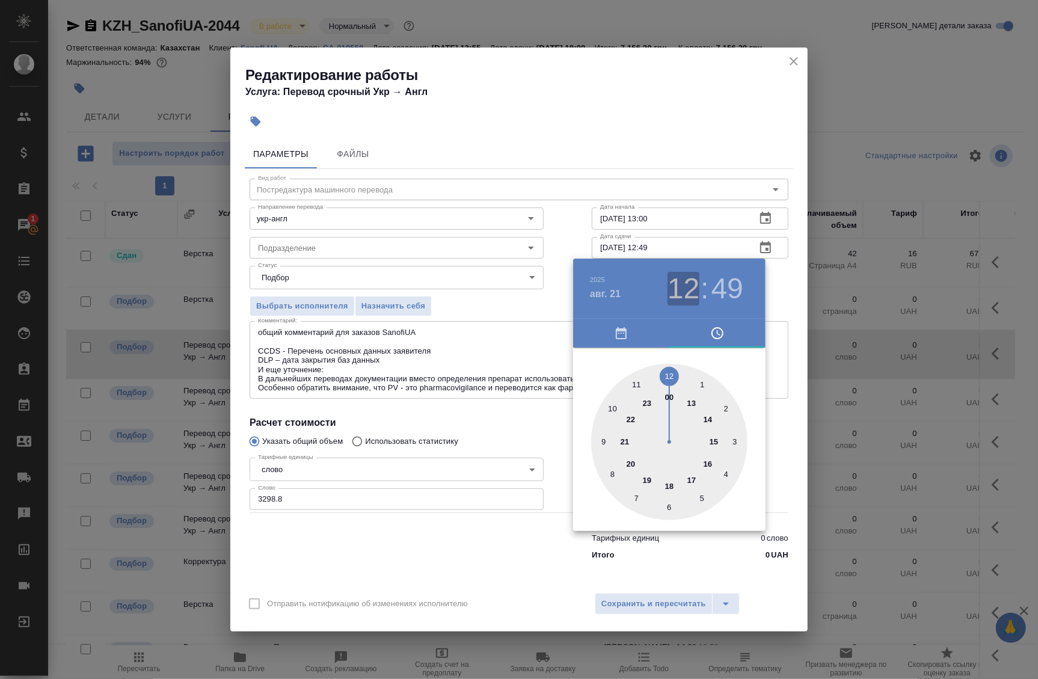
click at [681, 294] on h3 "12" at bounding box center [684, 289] width 32 height 34
click at [671, 393] on div at bounding box center [669, 442] width 156 height 156
click at [667, 372] on div at bounding box center [669, 442] width 156 height 156
click at [678, 292] on h3 "00" at bounding box center [684, 289] width 32 height 34
click at [667, 375] on div at bounding box center [669, 442] width 156 height 156
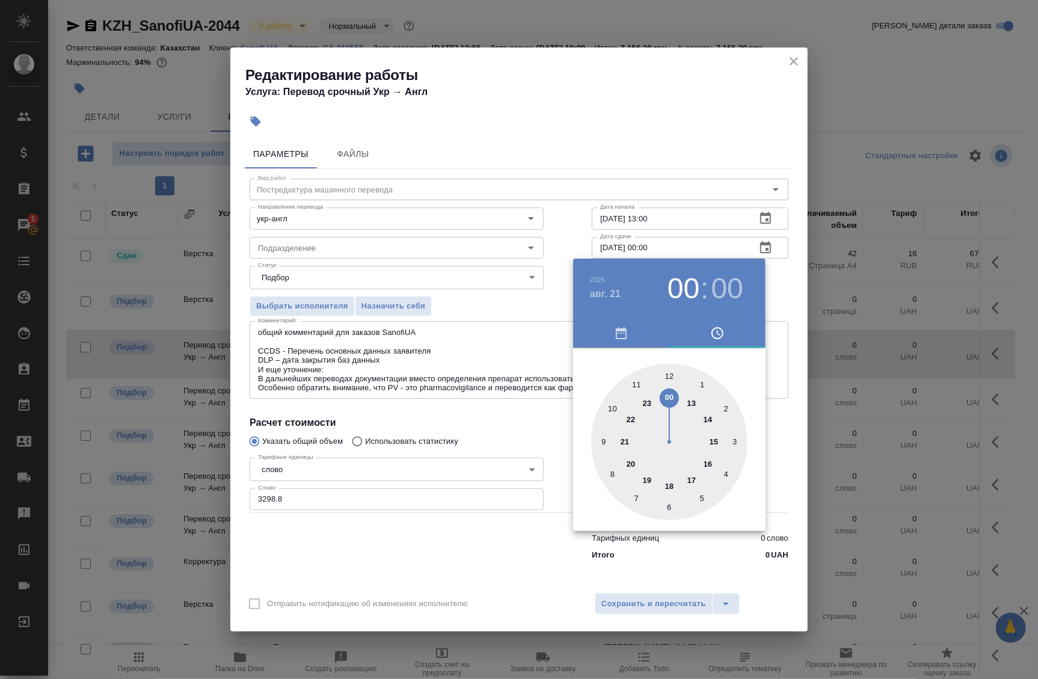
type input "[DATE] 12:00"
click at [782, 292] on div at bounding box center [519, 339] width 1038 height 679
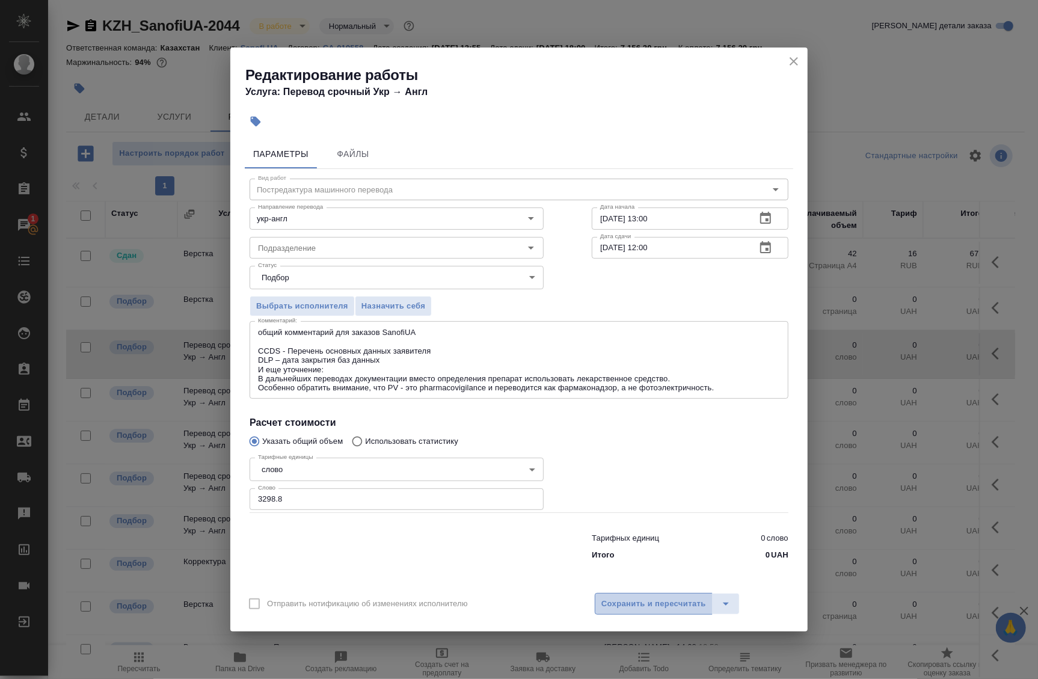
click at [663, 603] on span "Сохранить и пересчитать" at bounding box center [653, 604] width 105 height 14
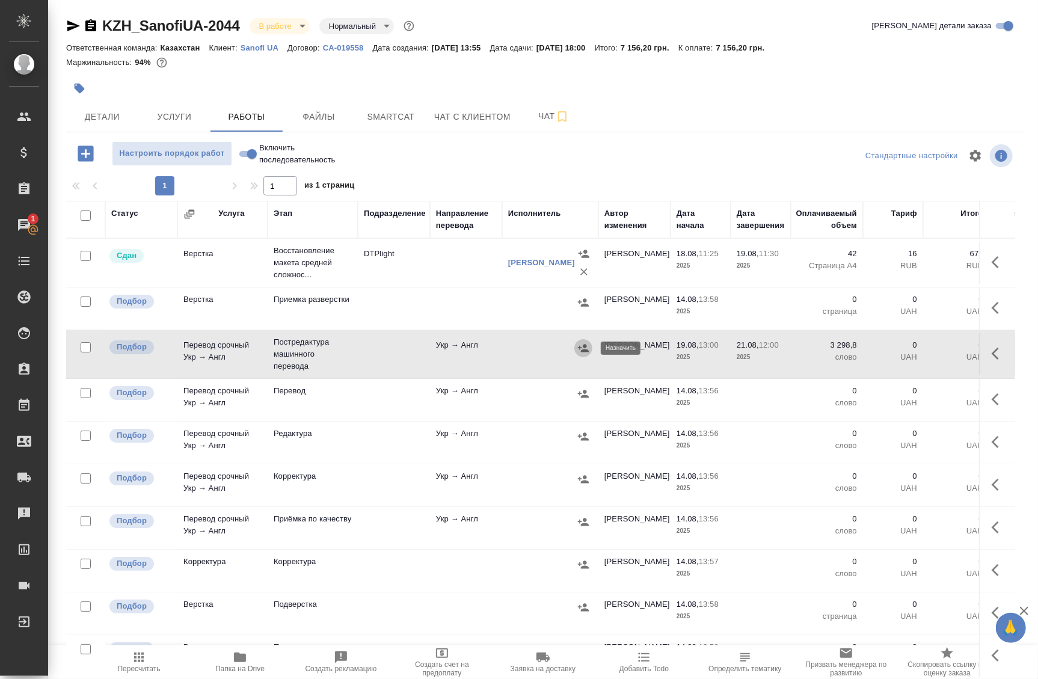
click at [582, 342] on icon "button" at bounding box center [583, 348] width 12 height 12
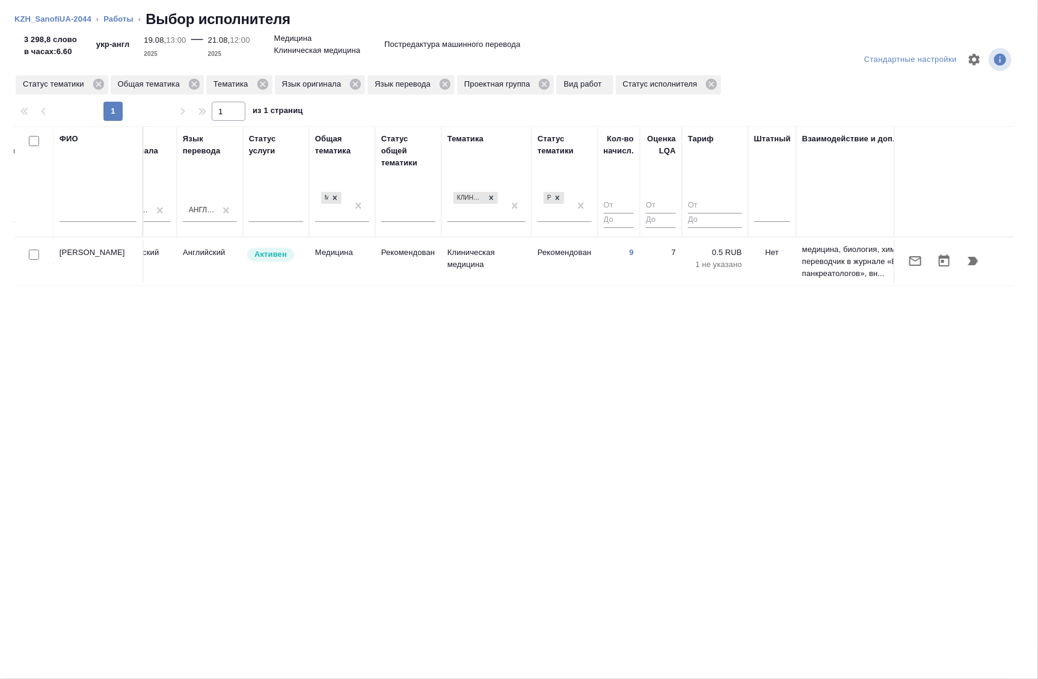
scroll to position [0, 467]
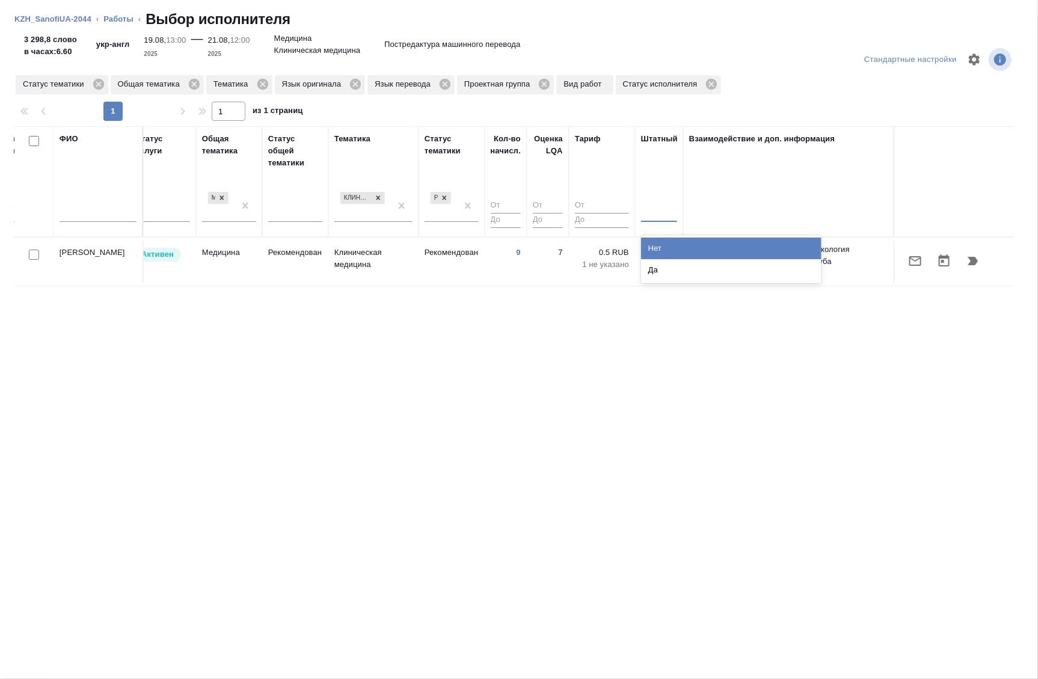
click at [654, 214] on div at bounding box center [659, 209] width 36 height 17
click at [656, 247] on div "Нет" at bounding box center [731, 249] width 180 height 22
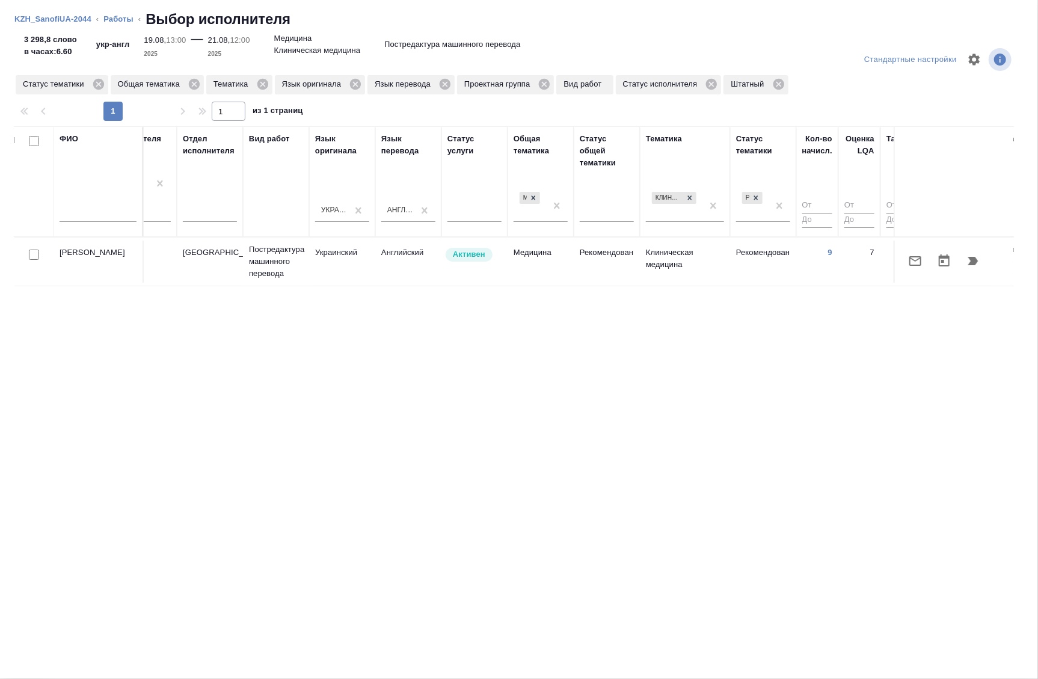
scroll to position [0, 0]
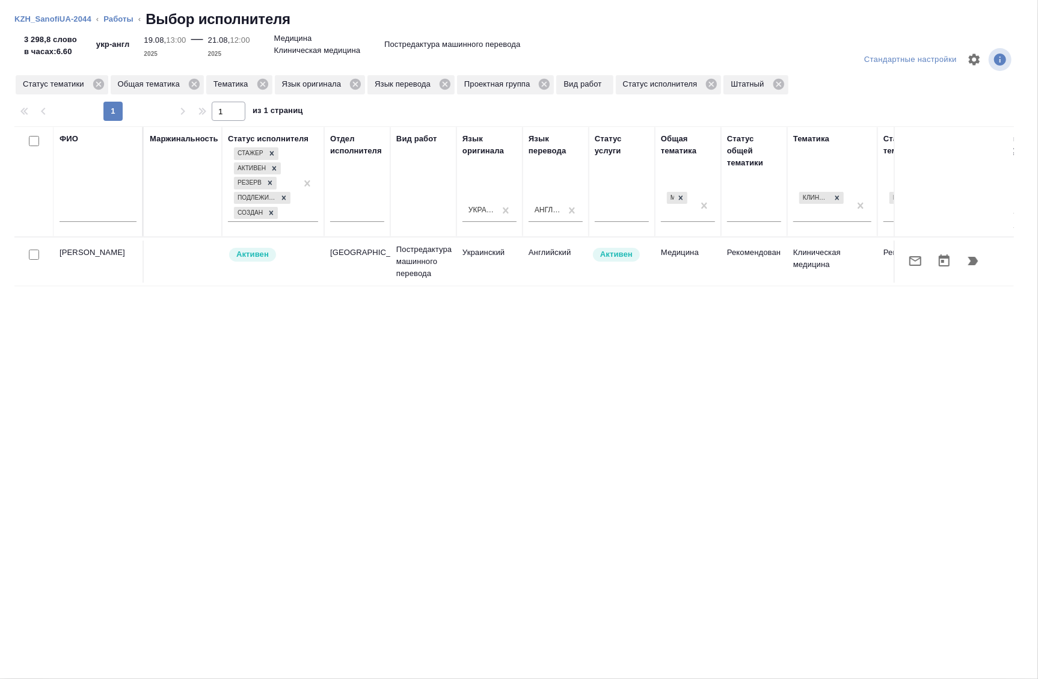
drag, startPoint x: 571, startPoint y: 264, endPoint x: 711, endPoint y: 304, distance: 145.8
click at [711, 304] on div "ФИО Маржинальность Статус исполнителя [PERSON_NAME] Резерв Подлежит внедрению С…" at bounding box center [514, 426] width 1000 height 601
click at [908, 259] on icon "button" at bounding box center [915, 261] width 14 height 14
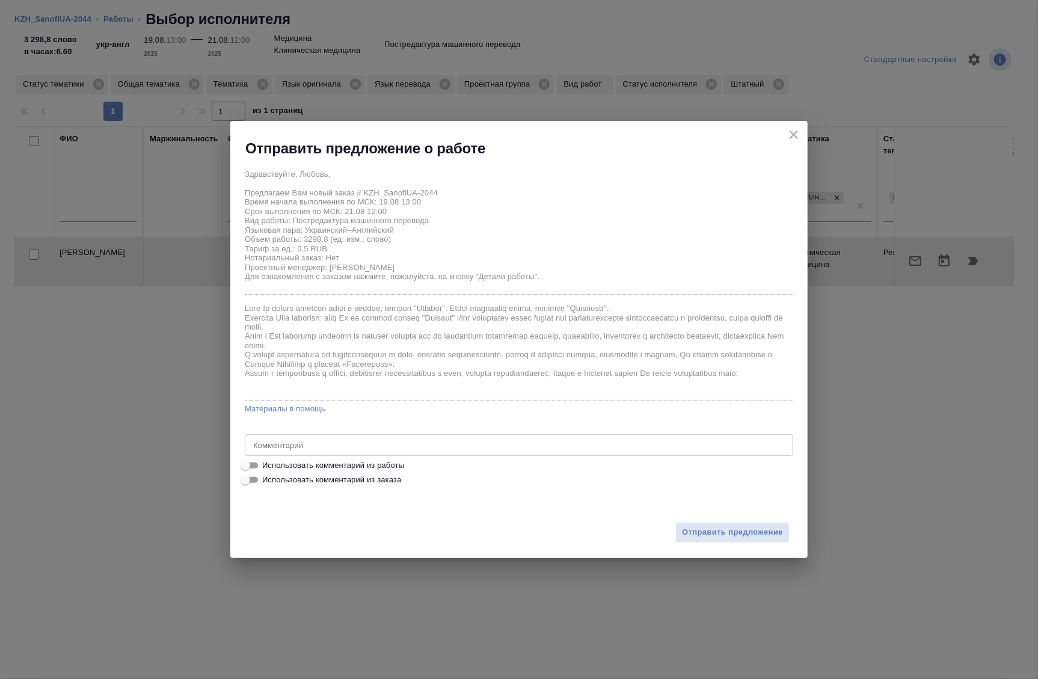
click at [348, 469] on span "Использовать комментарий из работы" at bounding box center [333, 466] width 142 height 12
click at [267, 469] on input "Использовать комментарий из работы" at bounding box center [245, 465] width 43 height 14
checkbox input "true"
type textarea "общий комментарий для заказов SanofiUA CCDS - Перечень основных данных заявител…"
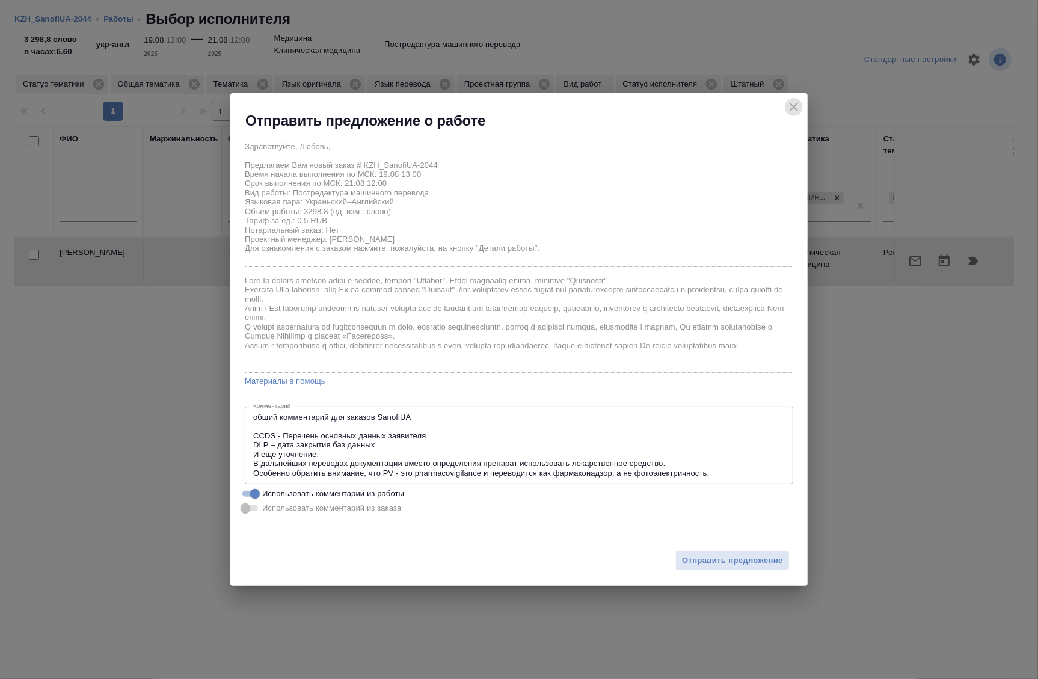
click at [791, 109] on icon "close" at bounding box center [794, 107] width 8 height 8
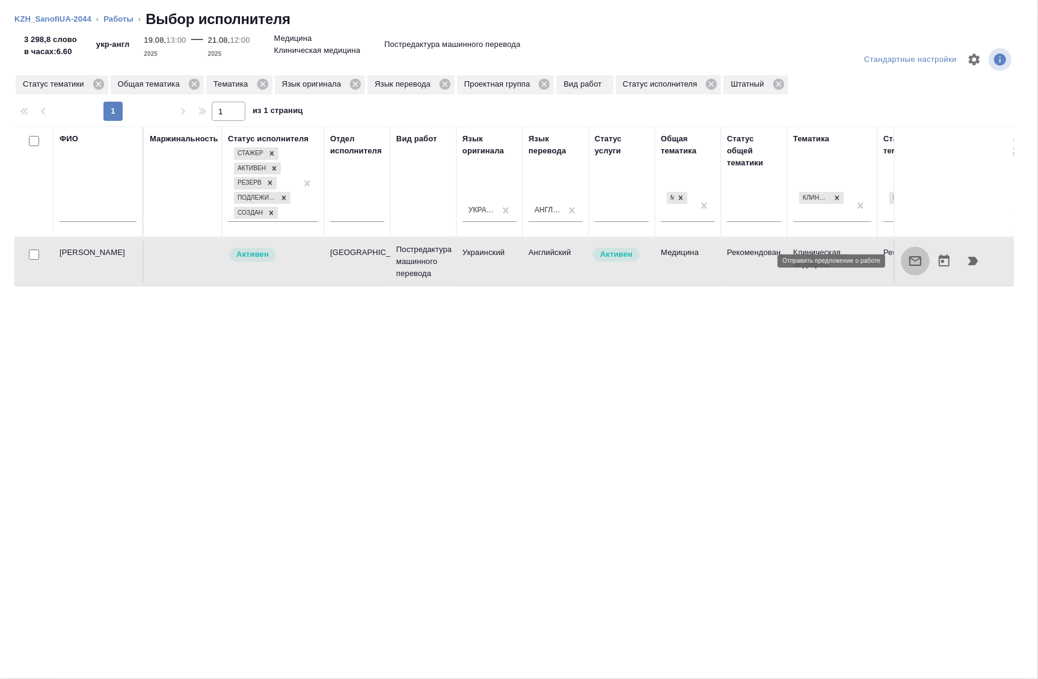
click at [908, 260] on icon "button" at bounding box center [915, 261] width 14 height 14
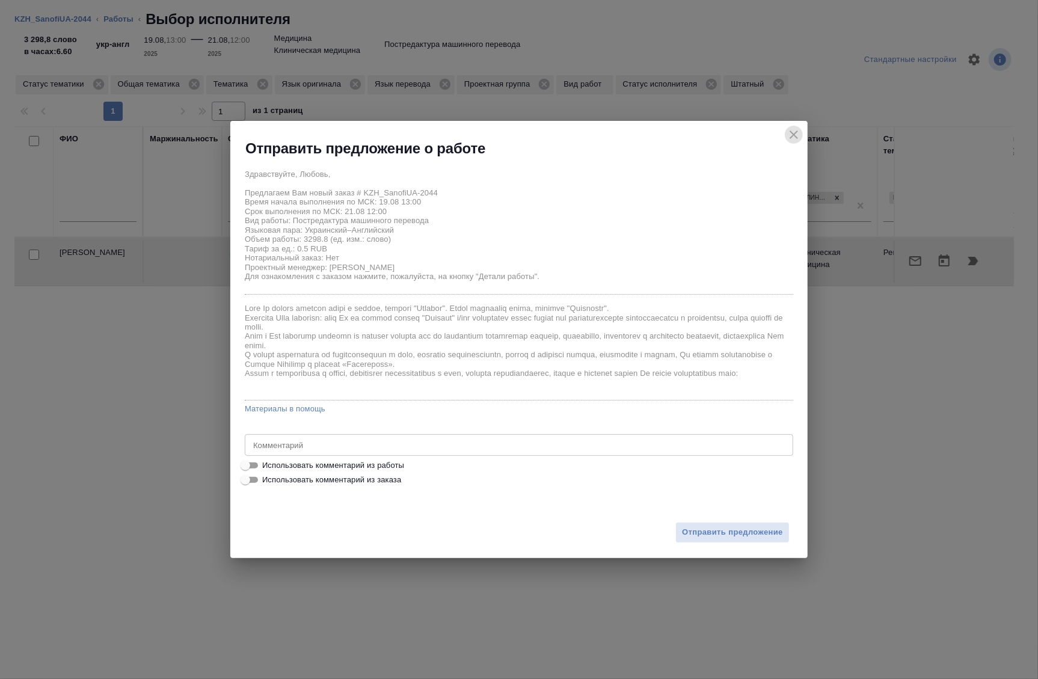
click at [792, 141] on icon "close" at bounding box center [794, 135] width 14 height 14
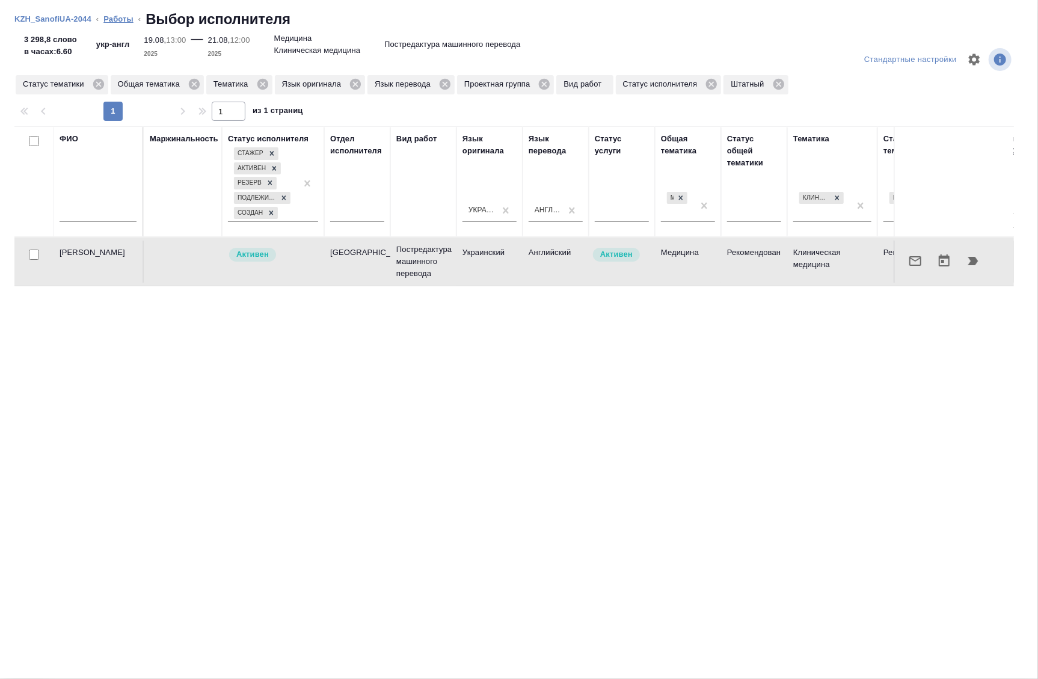
click at [109, 19] on link "Работы" at bounding box center [118, 18] width 30 height 9
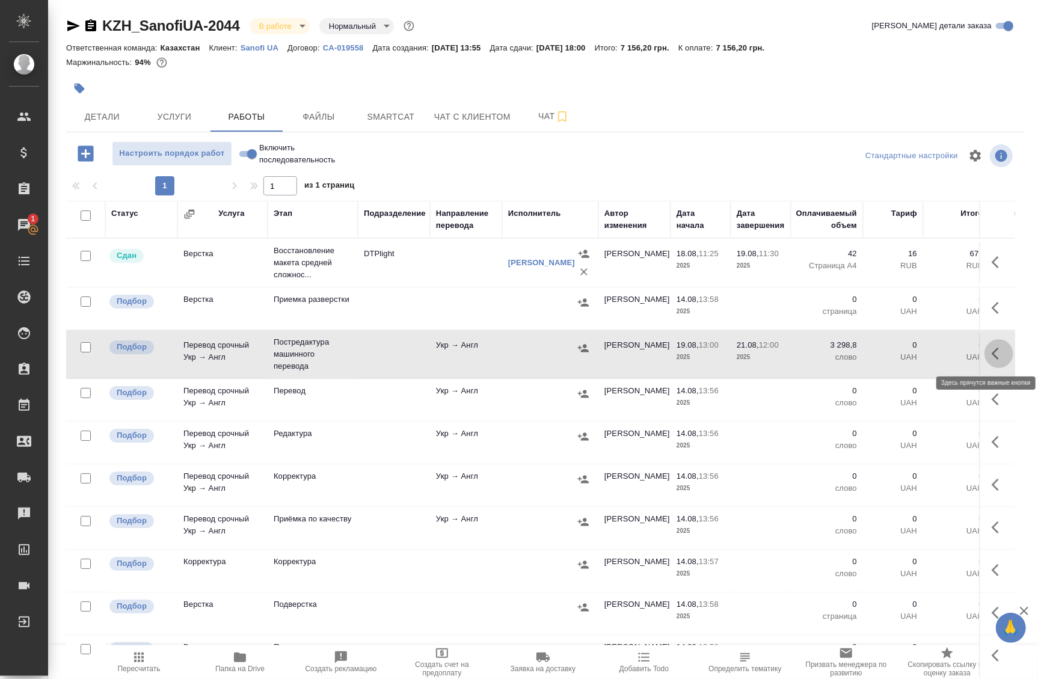
click at [994, 355] on icon "button" at bounding box center [999, 353] width 14 height 14
click at [908, 352] on icon "button" at bounding box center [910, 353] width 14 height 14
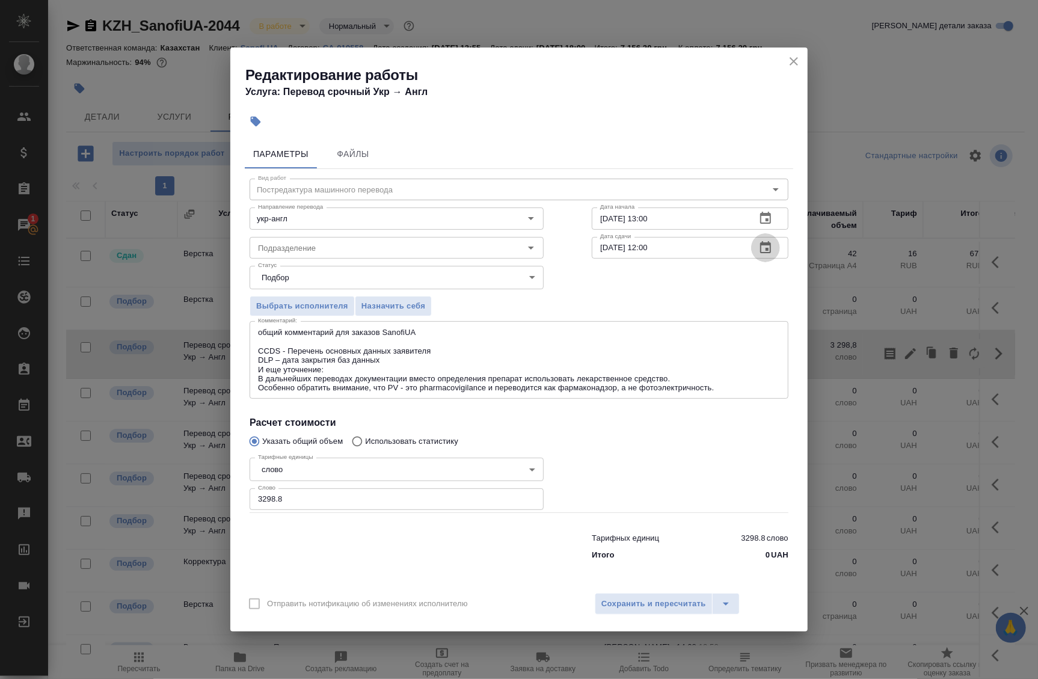
click at [762, 246] on icon "button" at bounding box center [765, 248] width 14 height 14
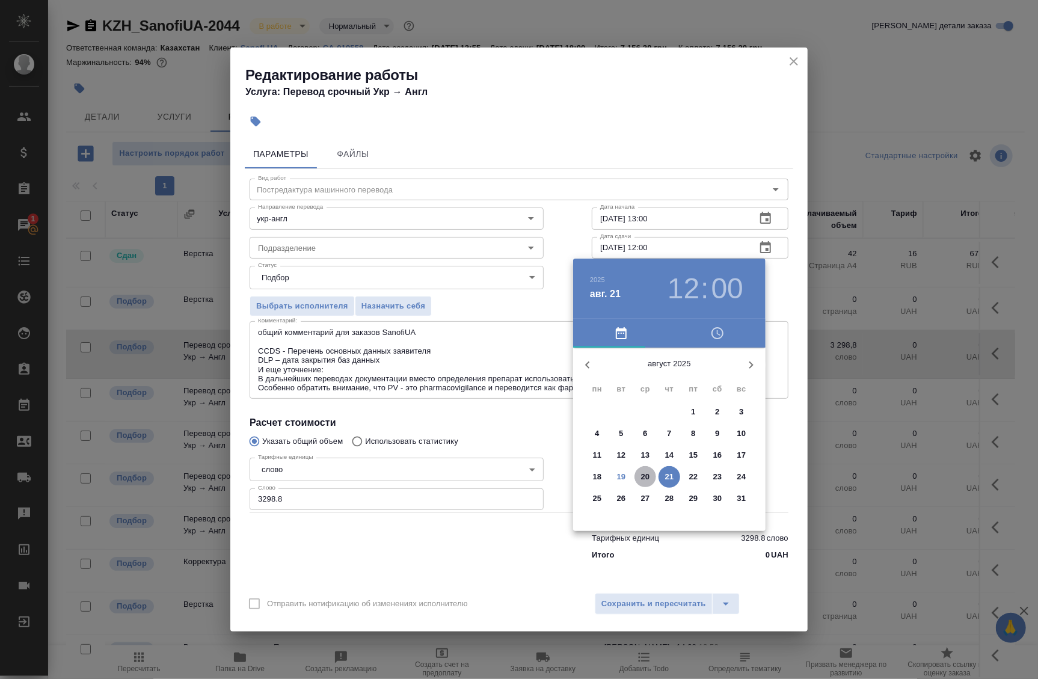
click at [642, 475] on p "20" at bounding box center [645, 477] width 9 height 12
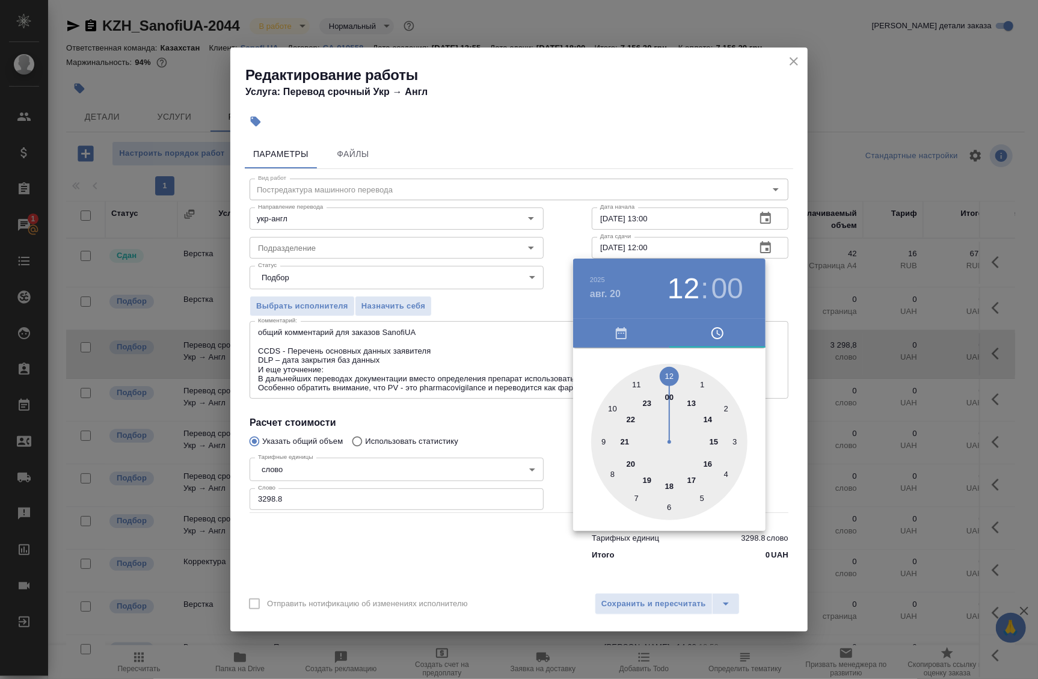
click at [615, 410] on div at bounding box center [669, 442] width 156 height 156
click at [778, 281] on div at bounding box center [519, 339] width 1038 height 679
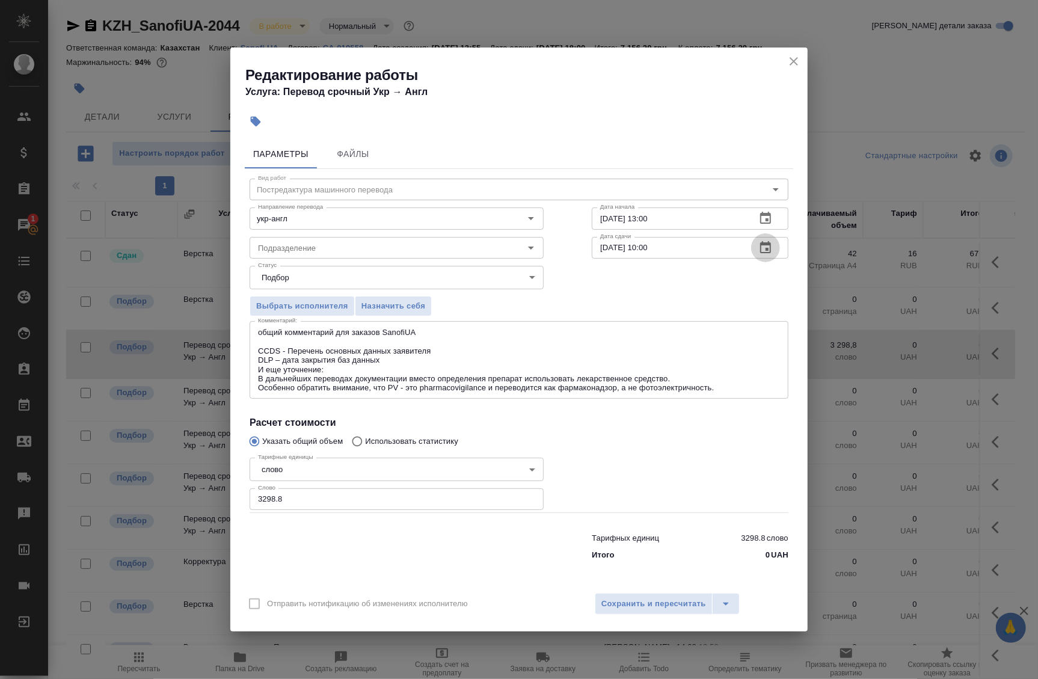
click at [764, 253] on icon "button" at bounding box center [765, 247] width 11 height 12
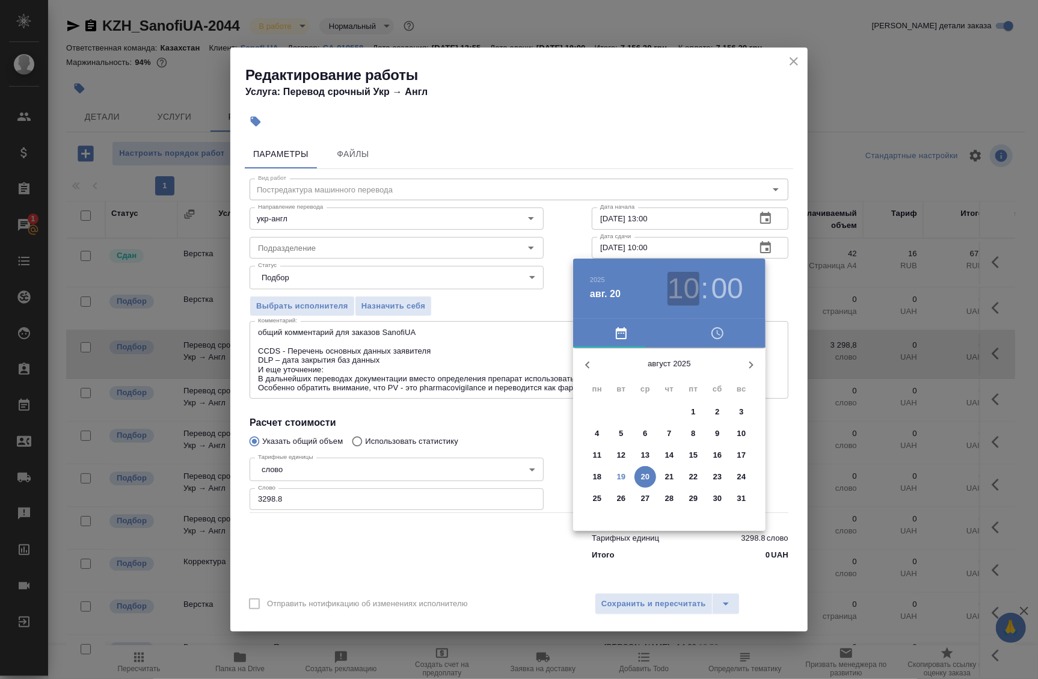
click at [679, 292] on h3 "10" at bounding box center [684, 289] width 32 height 34
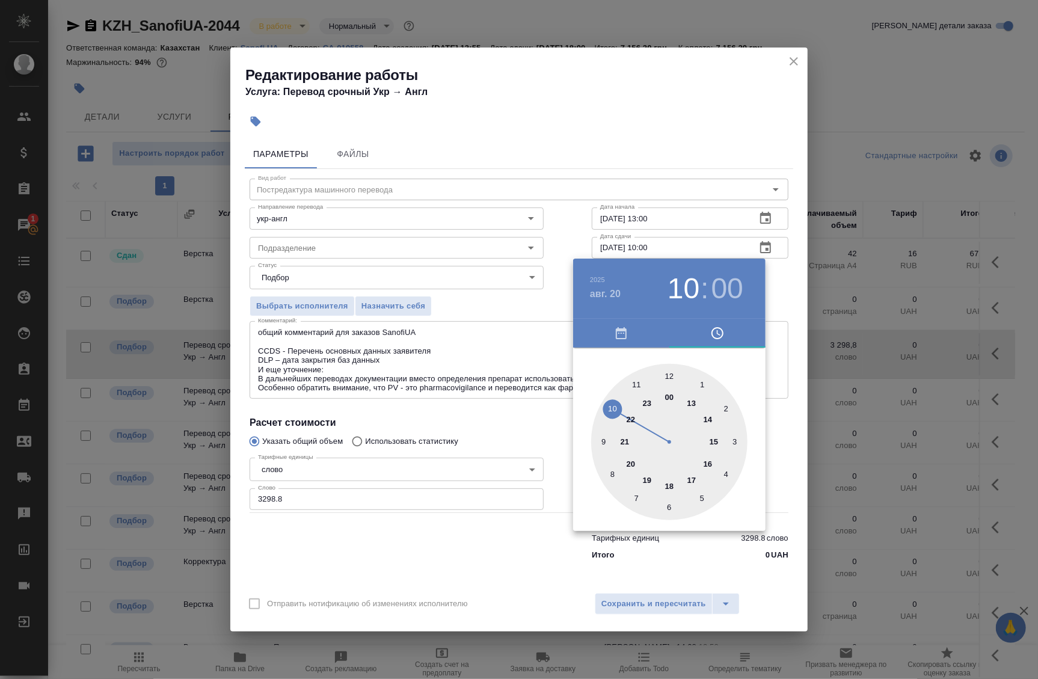
click at [607, 437] on div at bounding box center [669, 442] width 156 height 156
click at [663, 369] on div at bounding box center [669, 442] width 156 height 156
click at [795, 294] on div at bounding box center [519, 339] width 1038 height 679
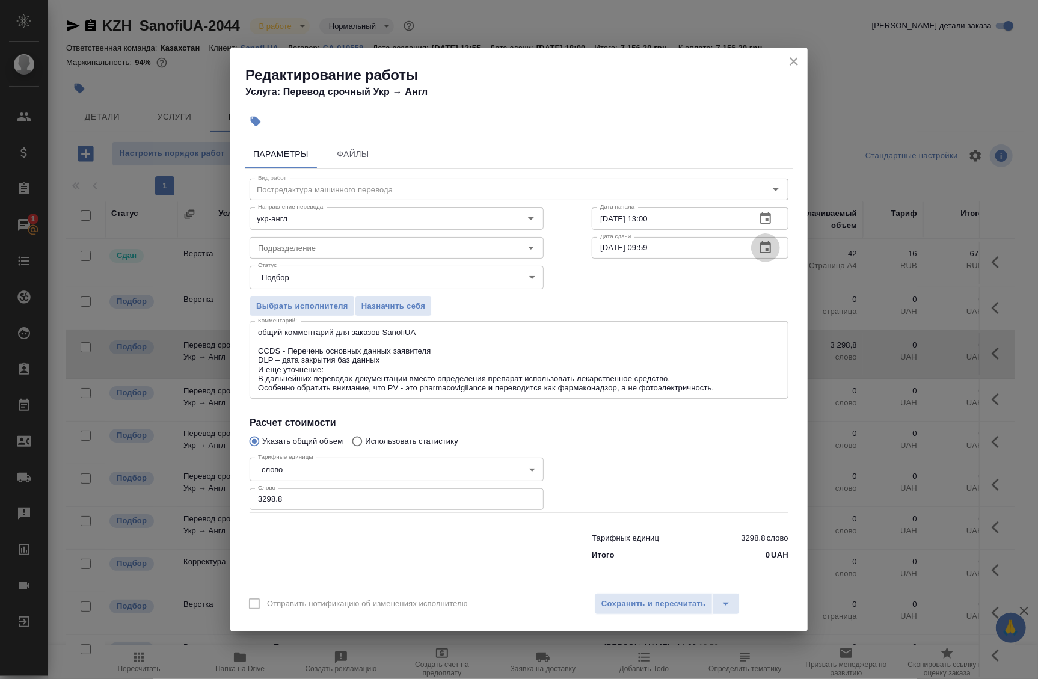
click at [762, 251] on icon "button" at bounding box center [765, 248] width 14 height 14
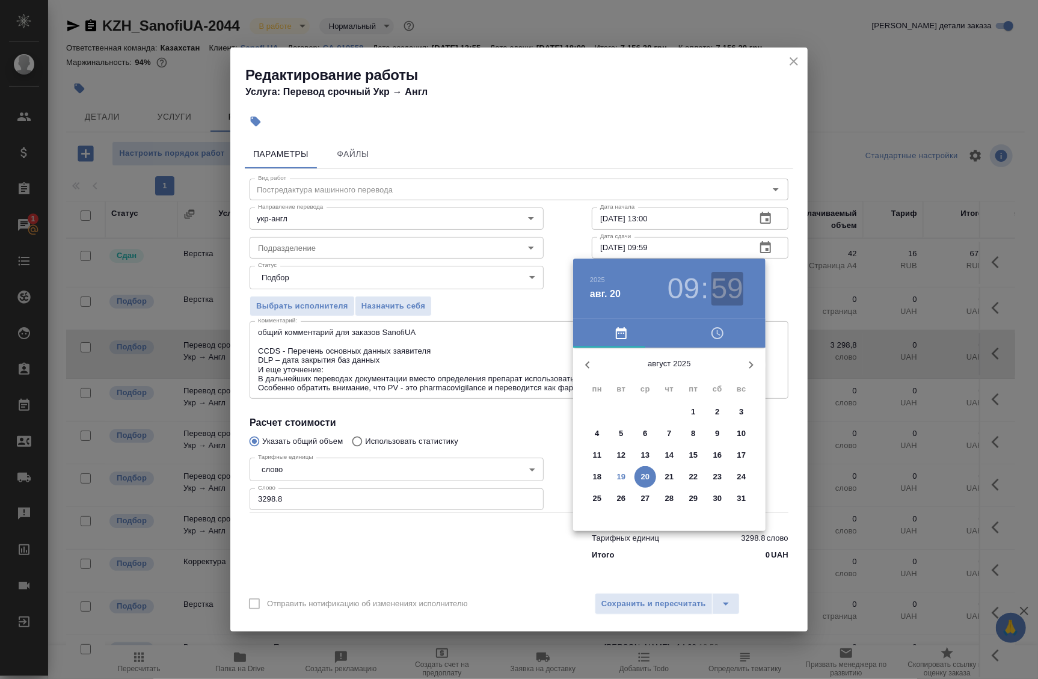
click at [727, 282] on h3 "59" at bounding box center [728, 289] width 32 height 34
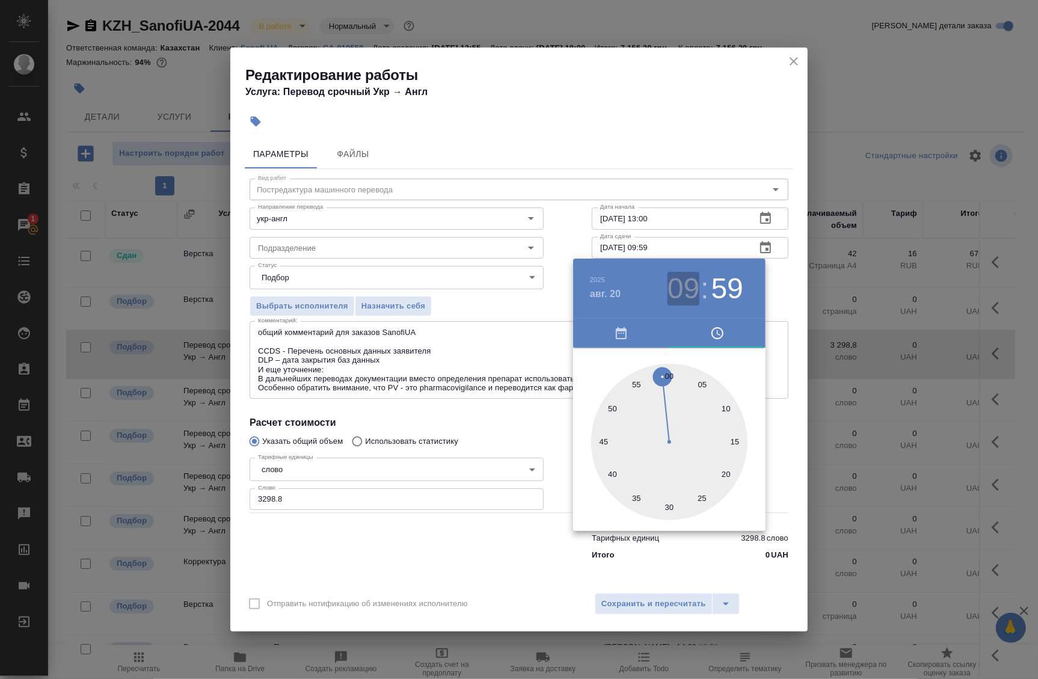
click at [674, 292] on h3 "09" at bounding box center [684, 289] width 32 height 34
click at [722, 289] on h3 "59" at bounding box center [728, 289] width 32 height 34
click at [666, 377] on div at bounding box center [669, 442] width 156 height 156
type input "[DATE] 09:00"
click at [787, 298] on div at bounding box center [519, 339] width 1038 height 679
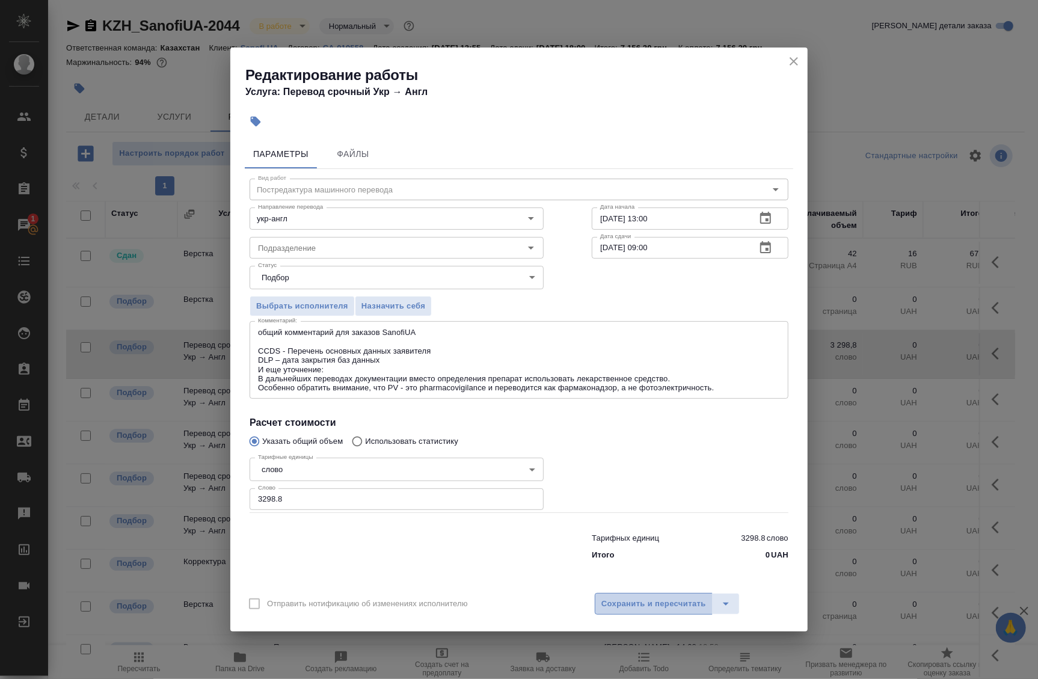
click at [686, 607] on span "Сохранить и пересчитать" at bounding box center [653, 604] width 105 height 14
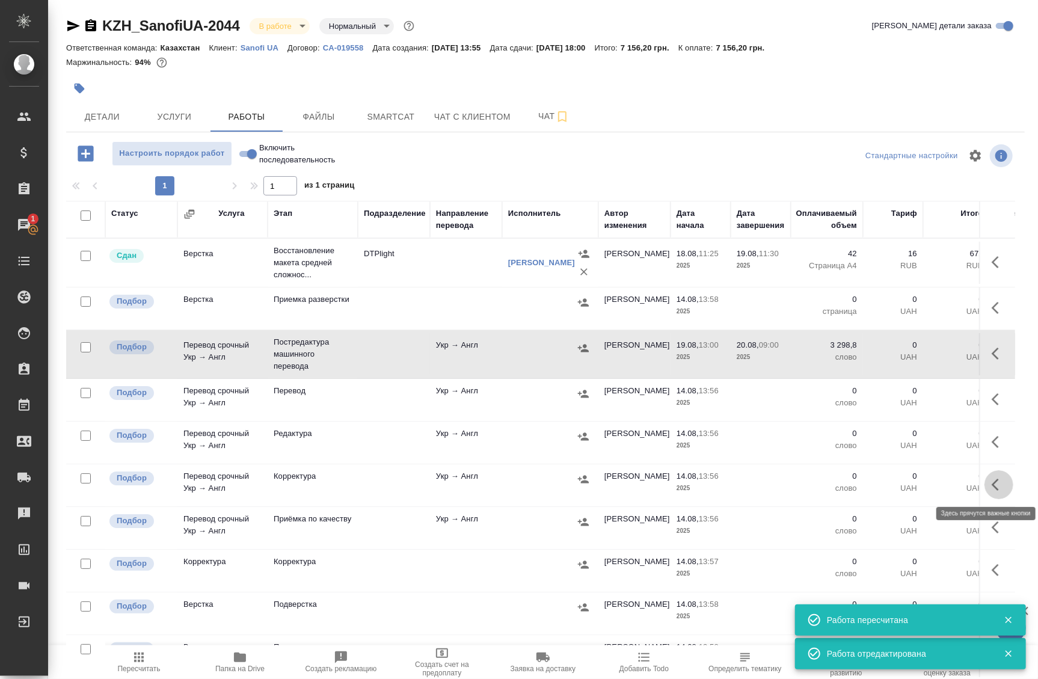
click at [994, 484] on icon "button" at bounding box center [999, 485] width 14 height 14
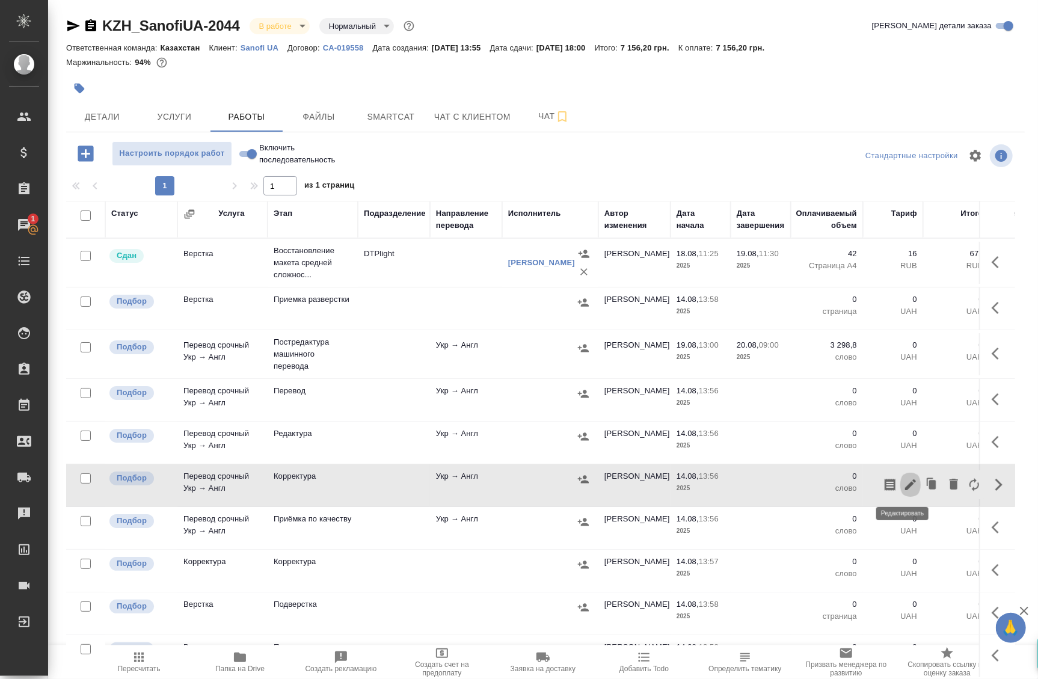
click at [905, 484] on icon "button" at bounding box center [910, 485] width 14 height 14
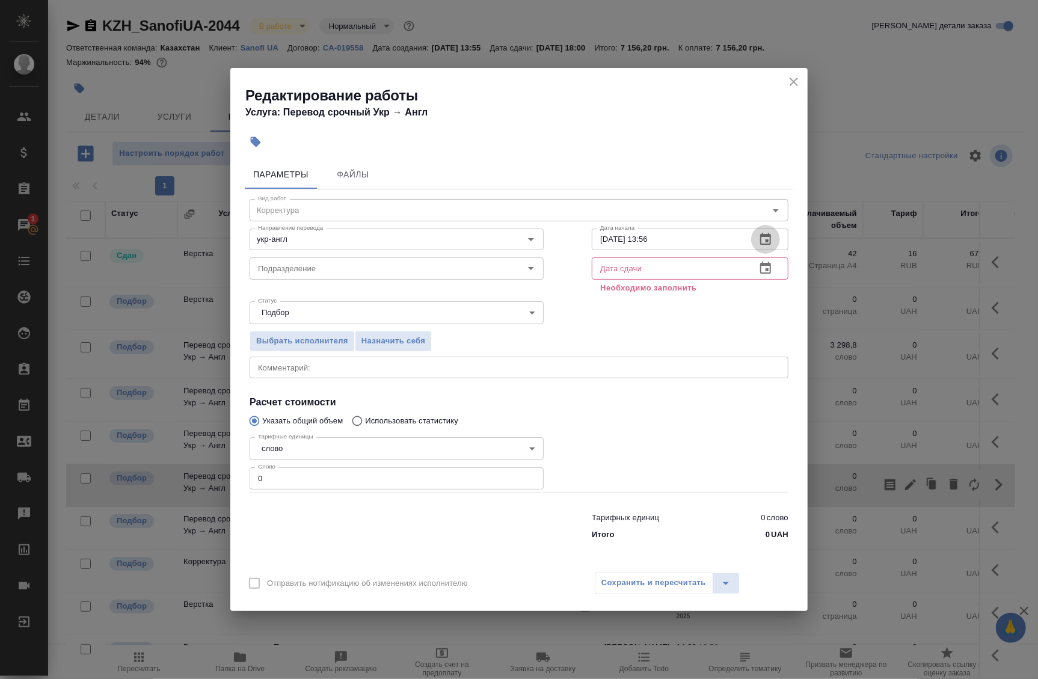
click at [764, 238] on icon "button" at bounding box center [765, 239] width 14 height 14
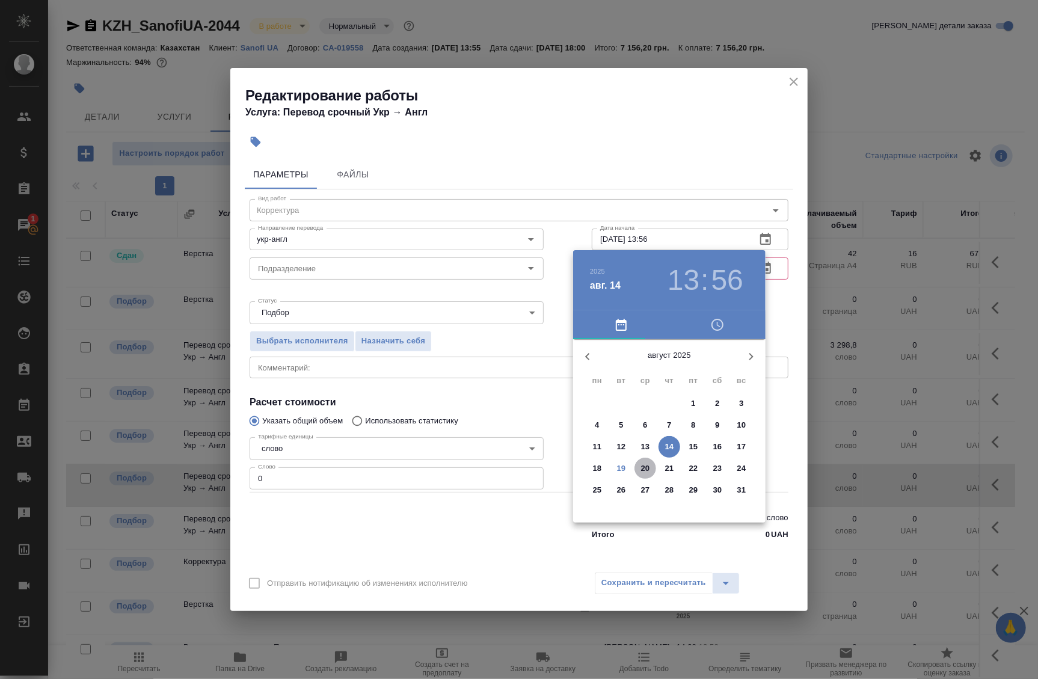
click at [638, 472] on span "20" at bounding box center [646, 469] width 22 height 12
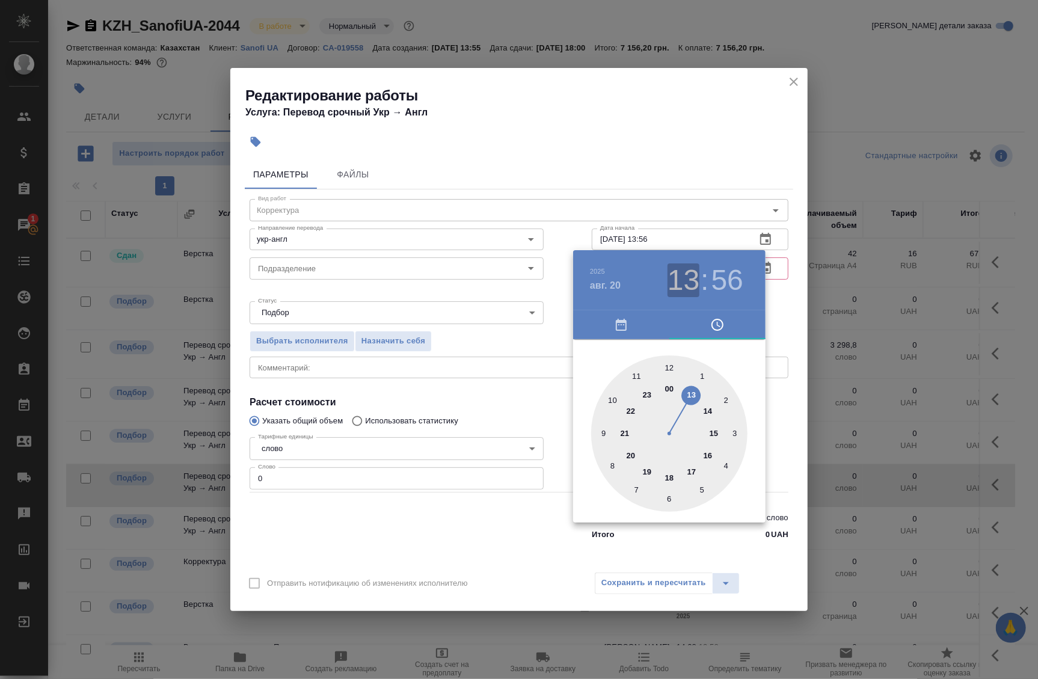
click at [686, 292] on h3 "13" at bounding box center [684, 280] width 32 height 34
click at [601, 428] on div at bounding box center [669, 433] width 156 height 156
click at [669, 370] on div at bounding box center [669, 433] width 156 height 156
type input "[DATE] 09:00"
click at [770, 327] on div at bounding box center [519, 339] width 1038 height 679
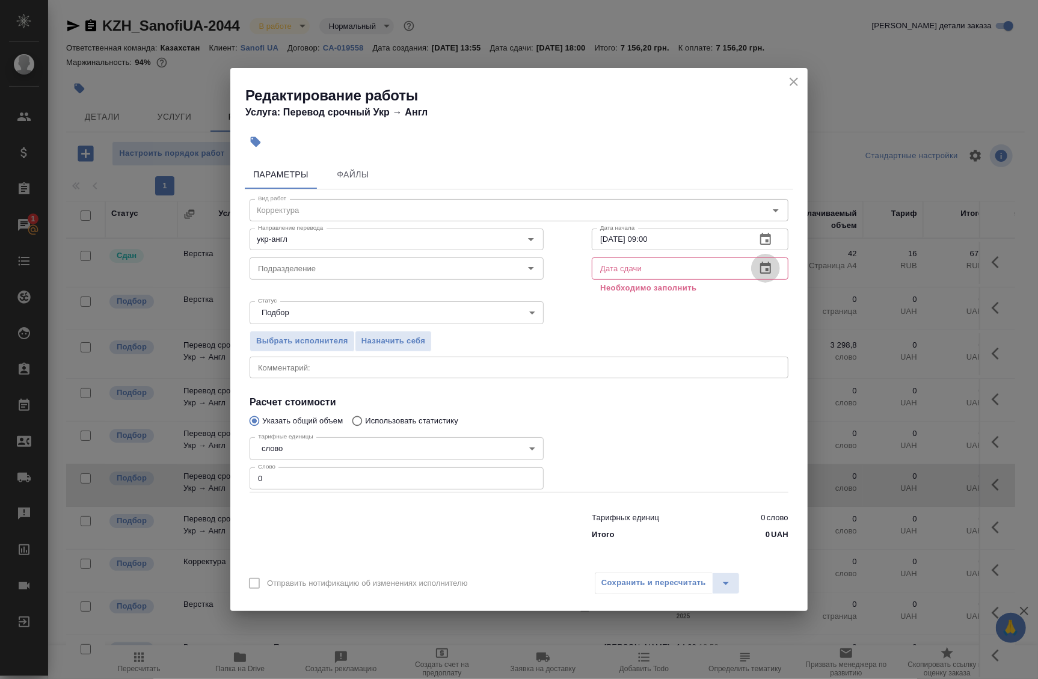
click at [768, 274] on icon "button" at bounding box center [765, 268] width 14 height 14
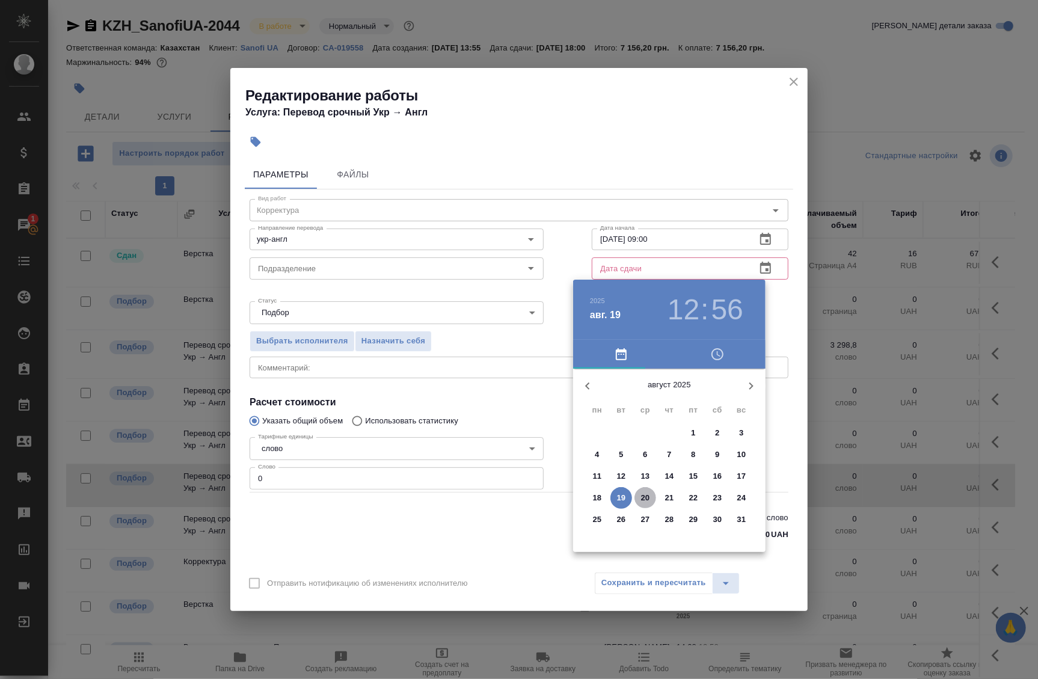
click at [641, 498] on p "20" at bounding box center [645, 498] width 9 height 12
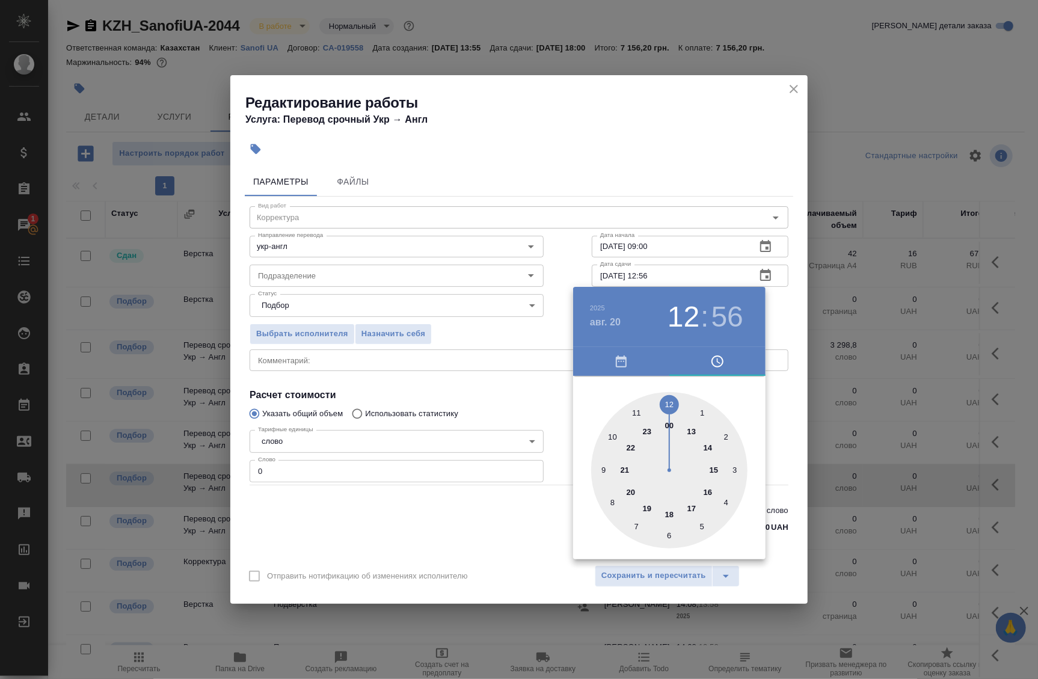
click at [711, 469] on div at bounding box center [669, 470] width 156 height 156
click at [686, 321] on h3 "15" at bounding box center [684, 317] width 32 height 34
click at [706, 451] on div at bounding box center [669, 470] width 156 height 156
click at [669, 537] on div at bounding box center [669, 470] width 156 height 156
type input "[DATE] 14:30"
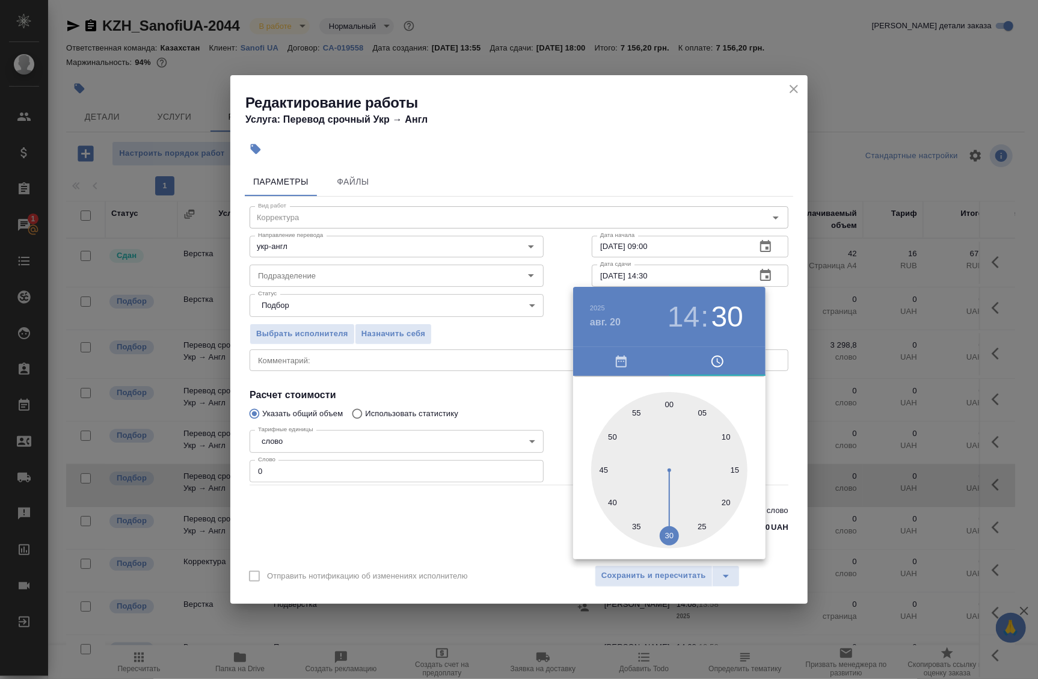
click at [777, 349] on div at bounding box center [519, 339] width 1038 height 679
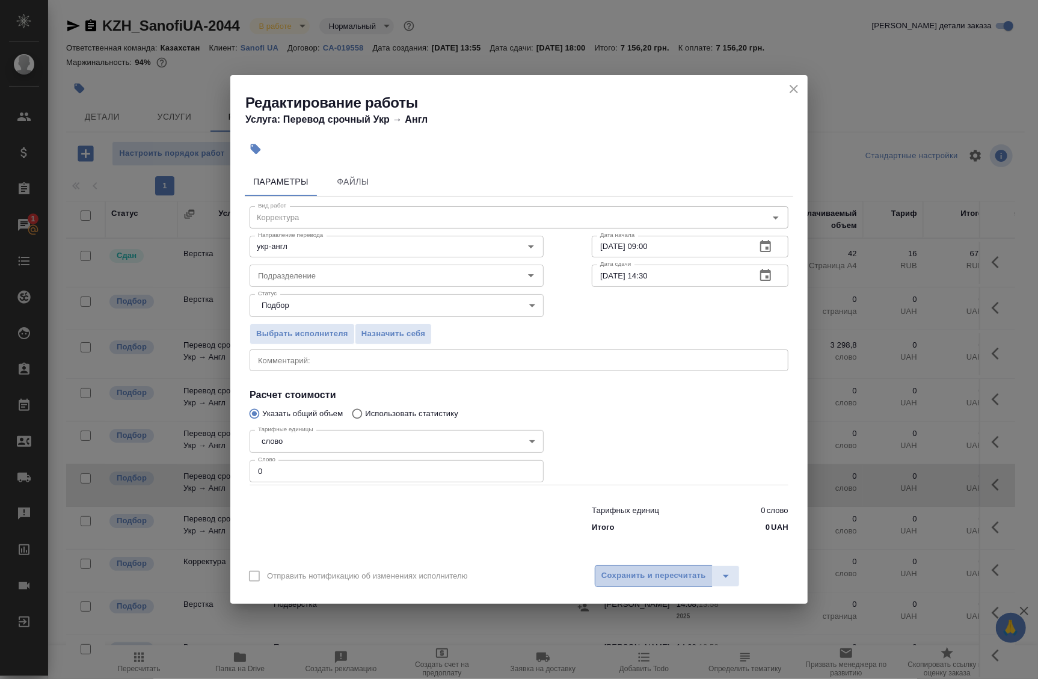
click at [662, 574] on span "Сохранить и пересчитать" at bounding box center [653, 576] width 105 height 14
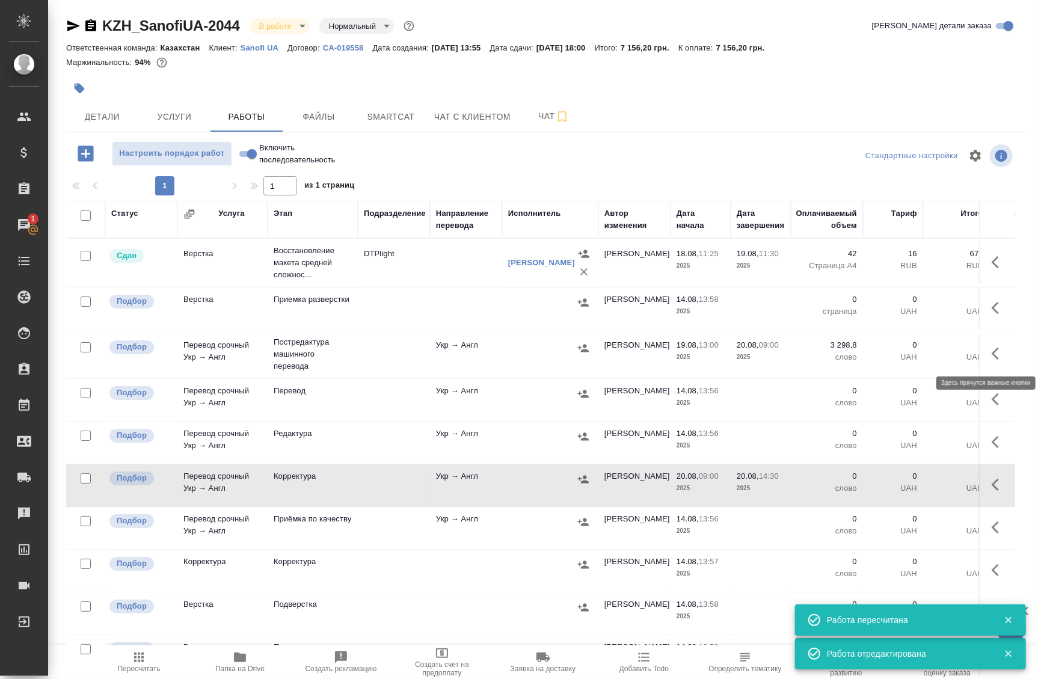
click at [992, 357] on icon "button" at bounding box center [999, 353] width 14 height 14
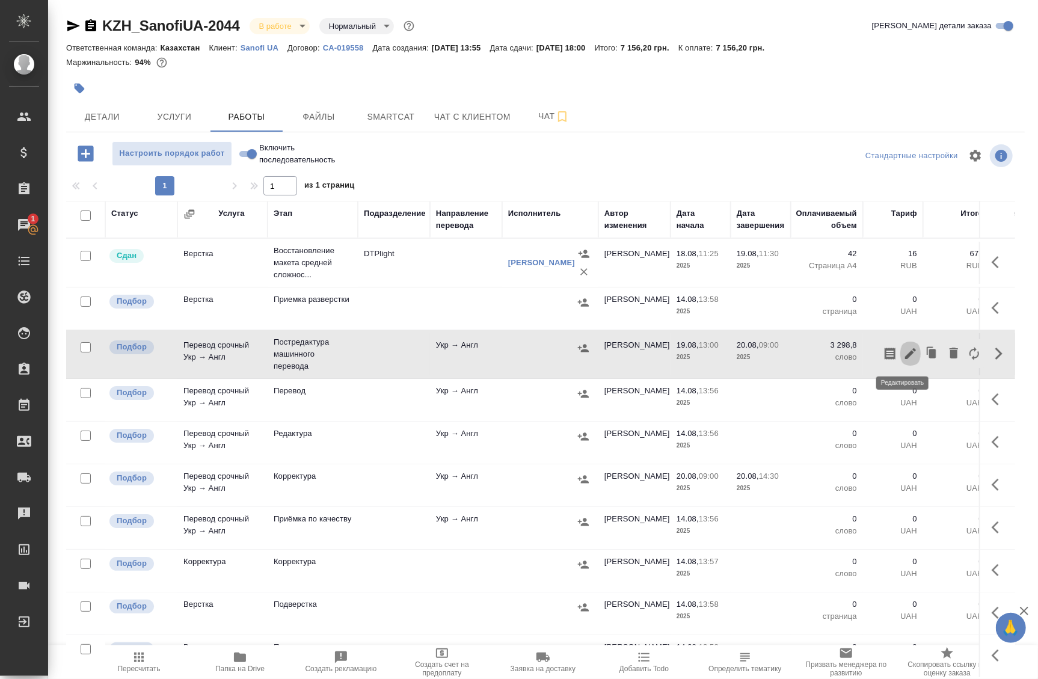
click at [900, 361] on button "button" at bounding box center [910, 353] width 20 height 29
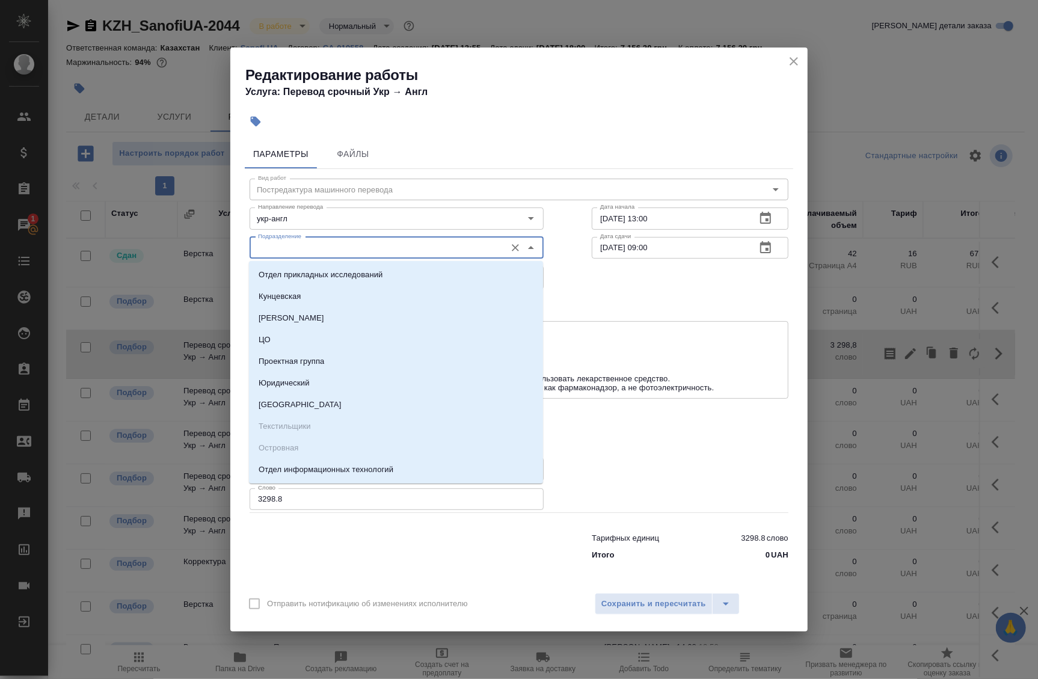
click at [318, 248] on input "Подразделение" at bounding box center [376, 248] width 247 height 14
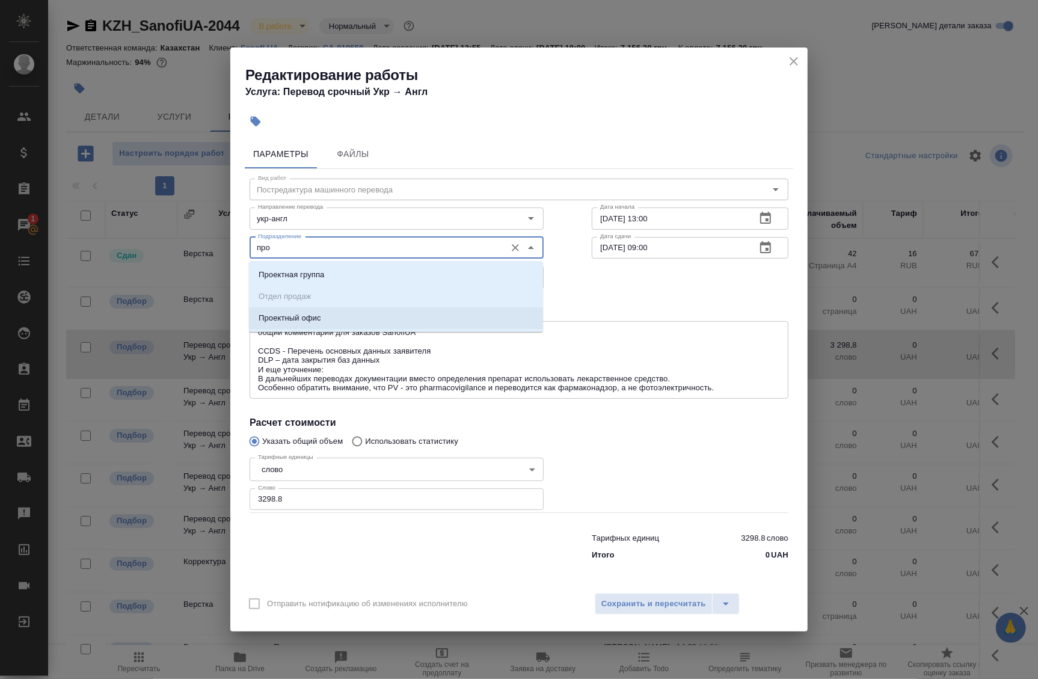
click at [318, 325] on li "Проектный офис" at bounding box center [396, 318] width 294 height 22
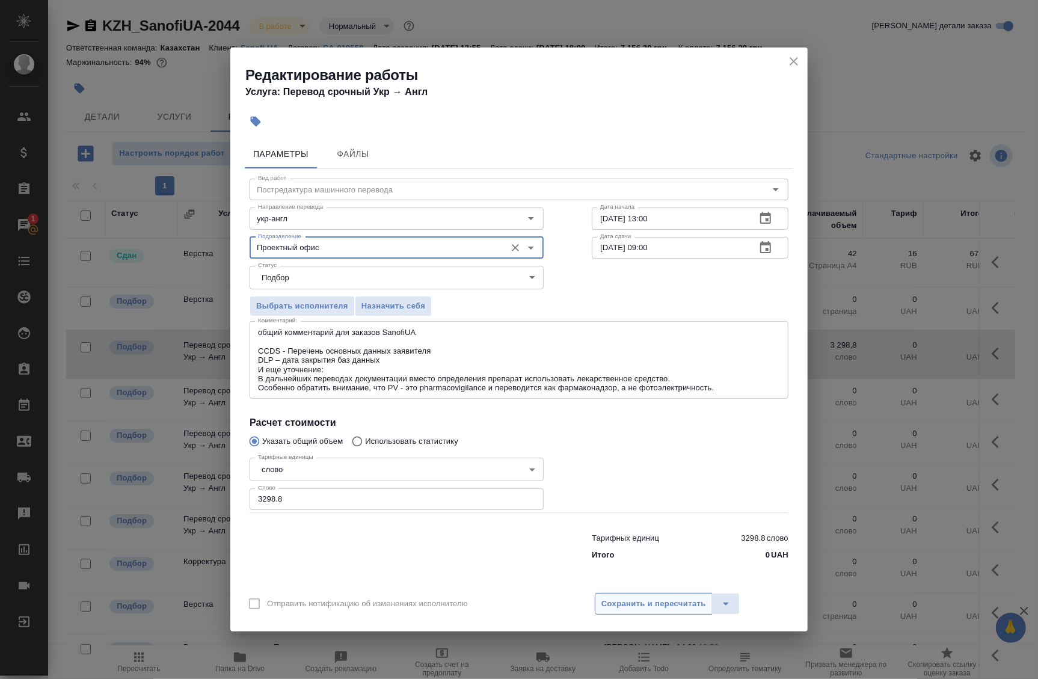
type input "Проектный офис"
click at [659, 601] on span "Сохранить и пересчитать" at bounding box center [653, 604] width 105 height 14
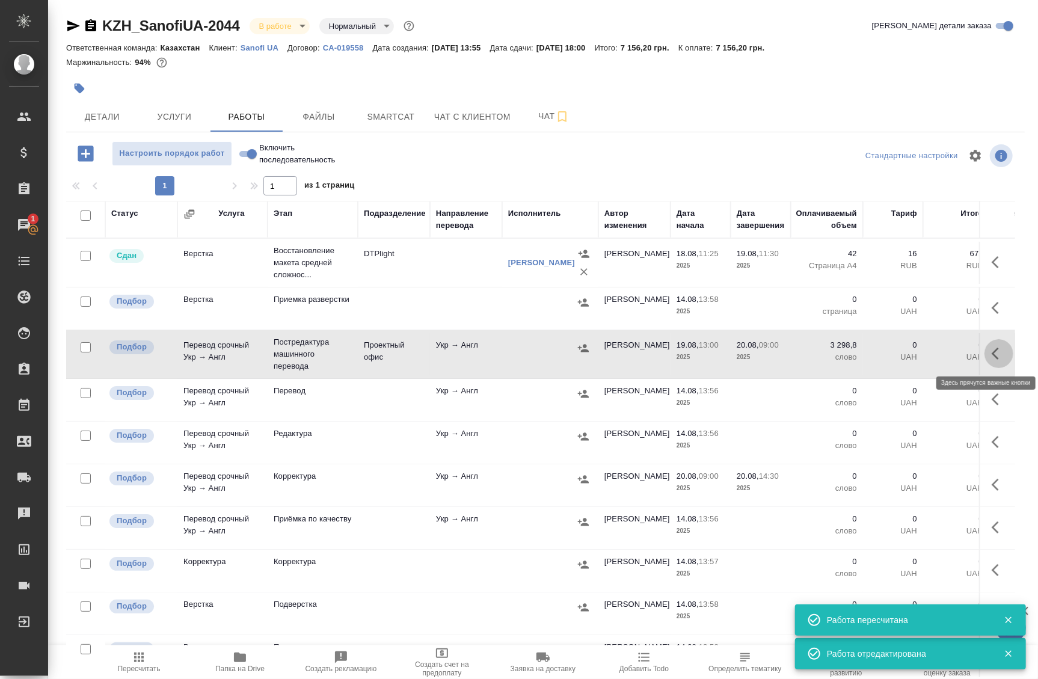
click at [992, 354] on icon "button" at bounding box center [995, 354] width 7 height 12
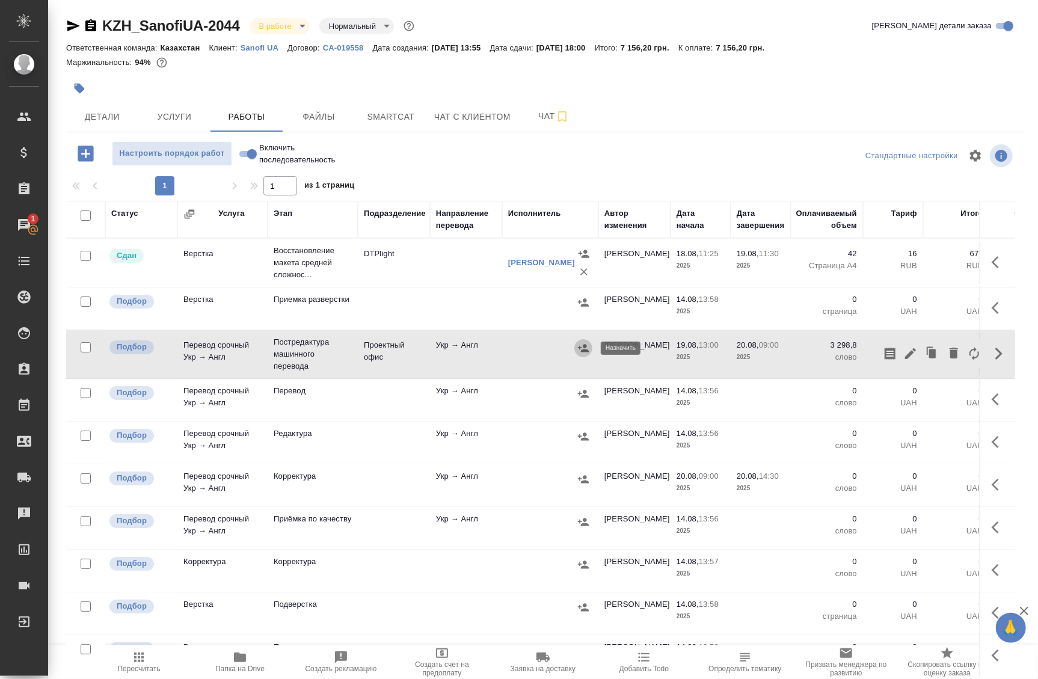
click at [582, 345] on icon "button" at bounding box center [583, 348] width 12 height 12
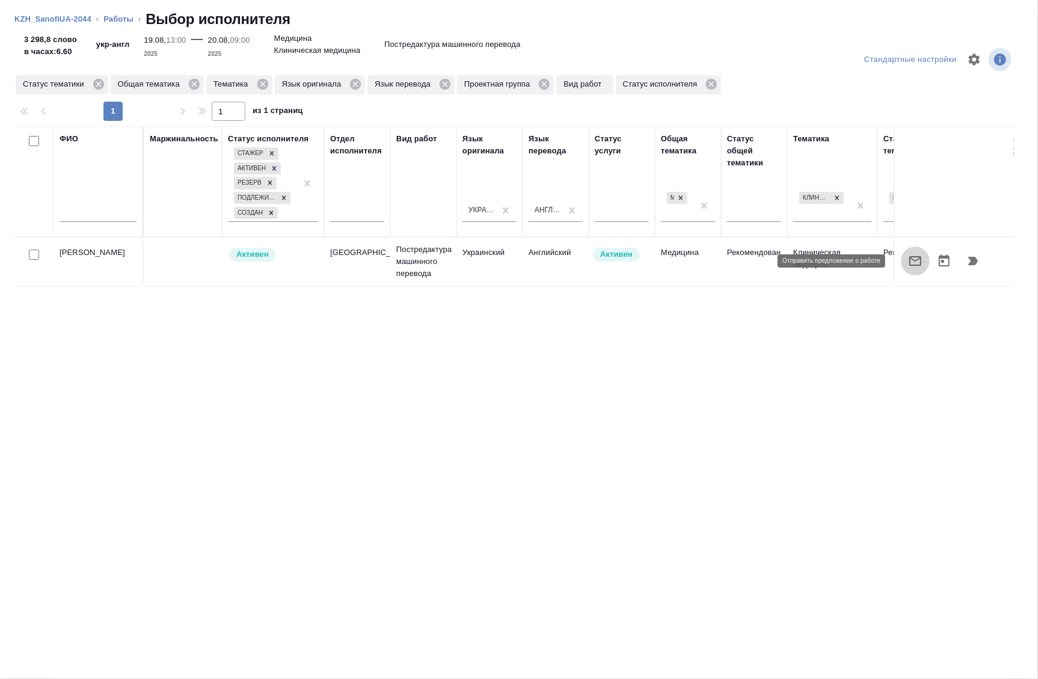
click at [908, 262] on icon "button" at bounding box center [915, 261] width 14 height 14
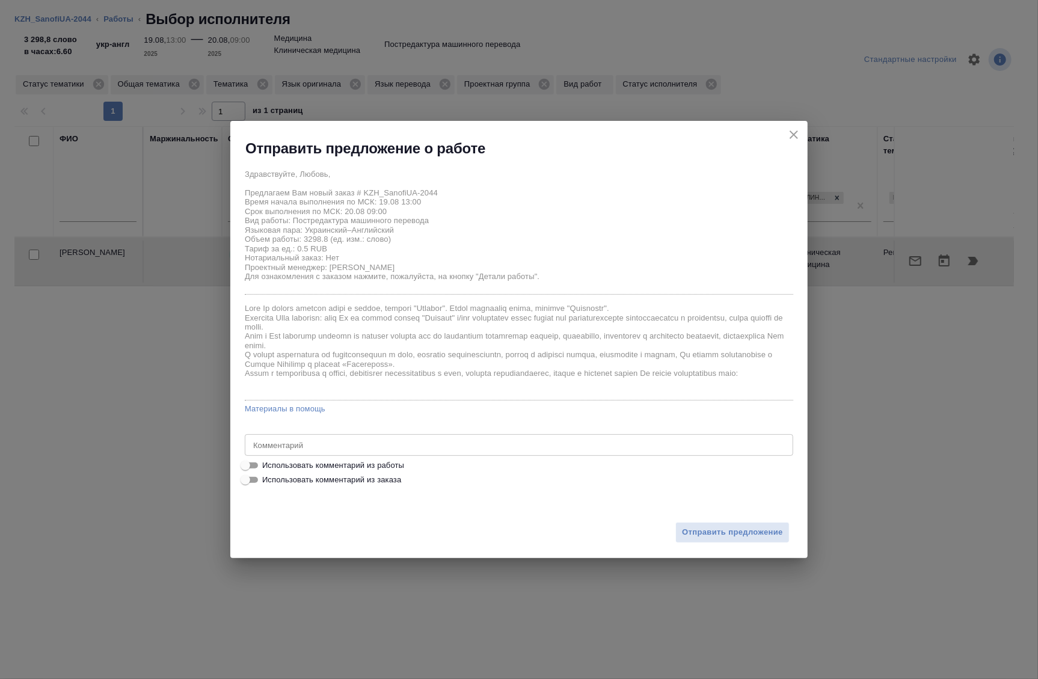
click at [307, 471] on span "Использовать комментарий из работы" at bounding box center [333, 466] width 142 height 12
click at [267, 471] on input "Использовать комментарий из работы" at bounding box center [245, 465] width 43 height 14
checkbox input "true"
type textarea "общий комментарий для заказов SanofiUA CCDS - Перечень основных данных заявител…"
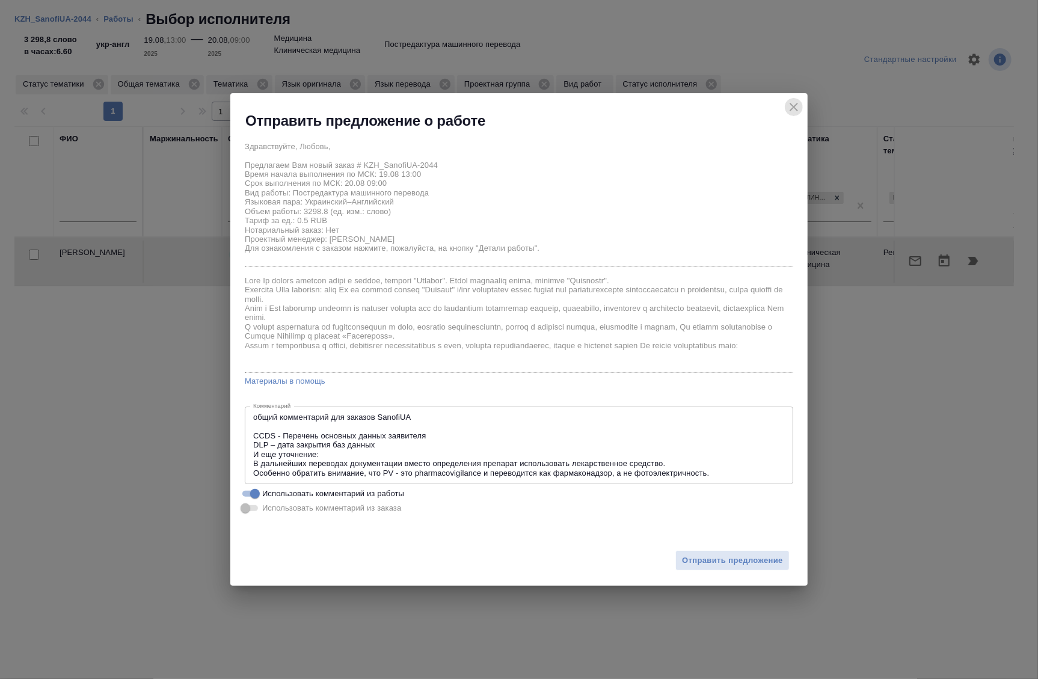
click at [788, 104] on icon "close" at bounding box center [794, 107] width 14 height 14
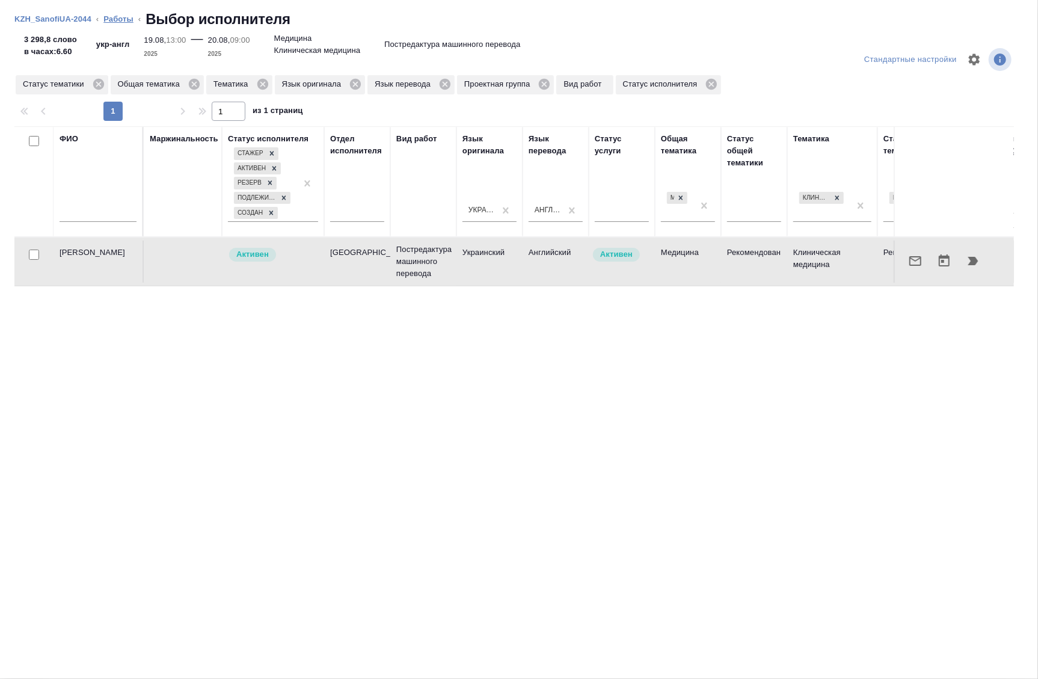
click at [121, 20] on link "Работы" at bounding box center [118, 18] width 30 height 9
